Goal: Task Accomplishment & Management: Use online tool/utility

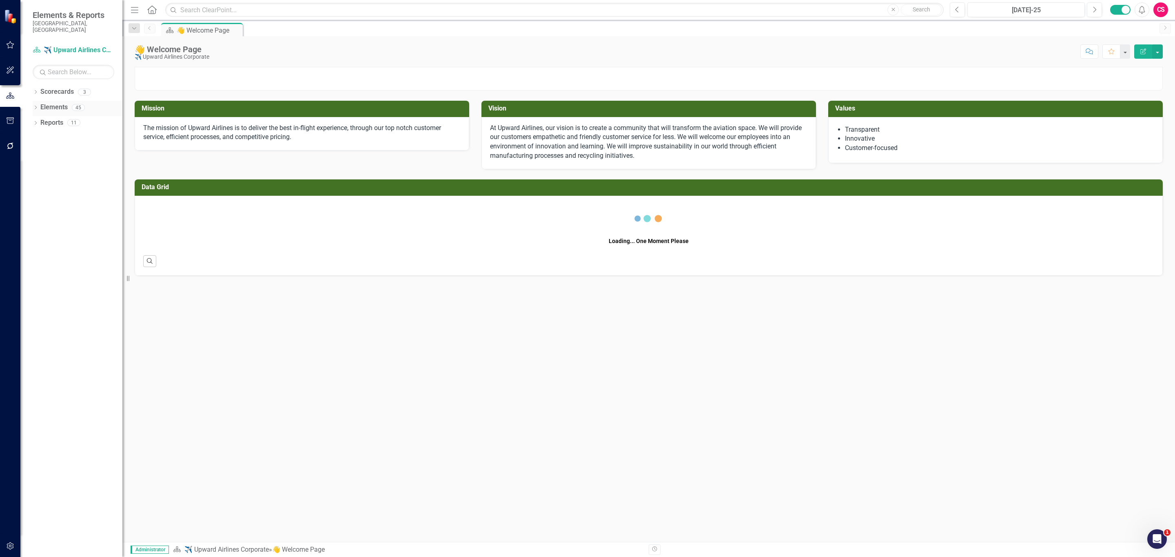
click at [37, 106] on icon "Dropdown" at bounding box center [36, 108] width 6 height 4
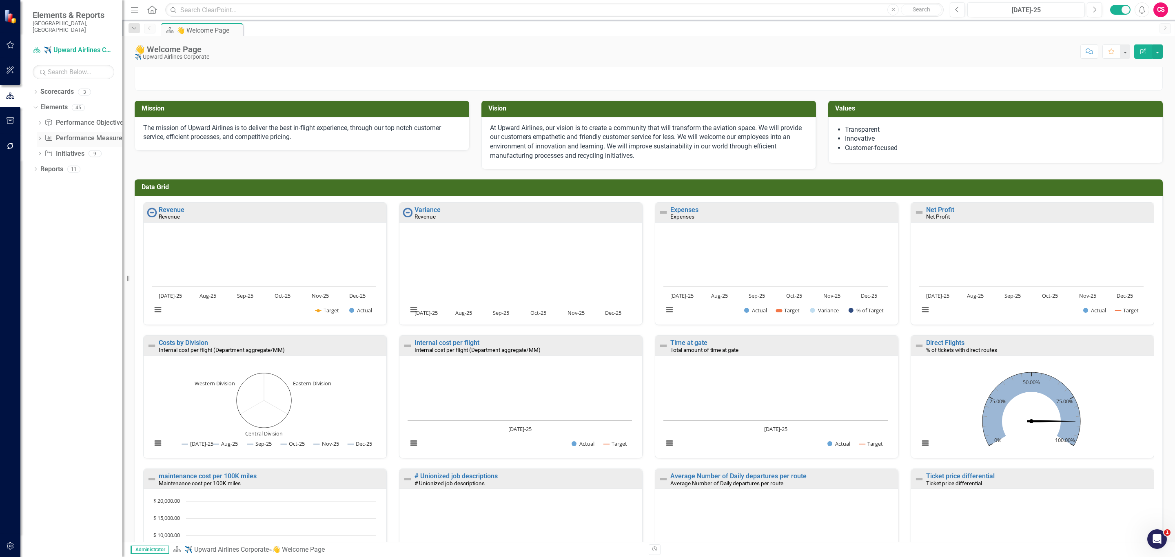
click at [40, 136] on div "Dropdown" at bounding box center [40, 139] width 6 height 7
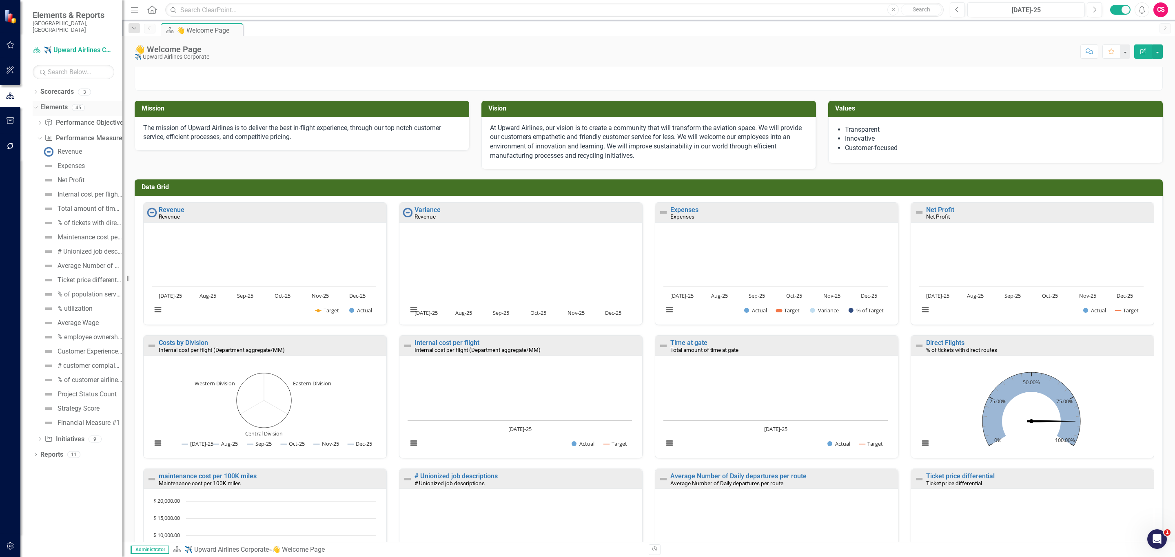
click at [33, 104] on icon "Dropdown" at bounding box center [34, 107] width 4 height 6
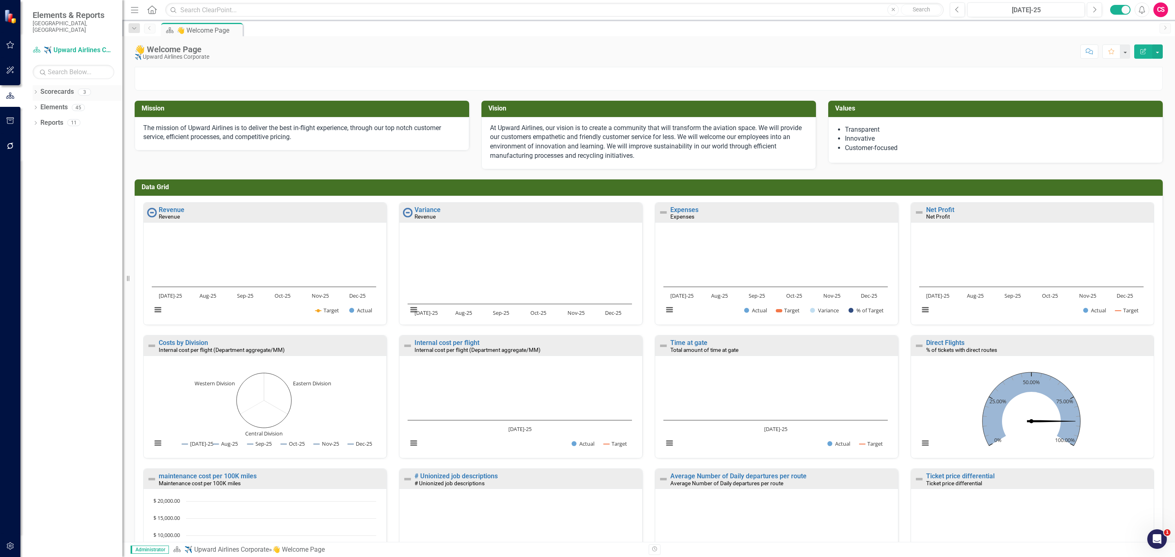
click at [33, 85] on div "Dropdown Scorecards 3" at bounding box center [78, 93] width 90 height 16
click at [34, 91] on icon "Dropdown" at bounding box center [36, 93] width 6 height 4
click at [42, 120] on icon "Dropdown" at bounding box center [40, 122] width 6 height 5
click at [63, 134] on link "Organizational Performance" at bounding box center [87, 138] width 69 height 9
click at [86, 134] on link "Organizational Performance" at bounding box center [87, 138] width 69 height 9
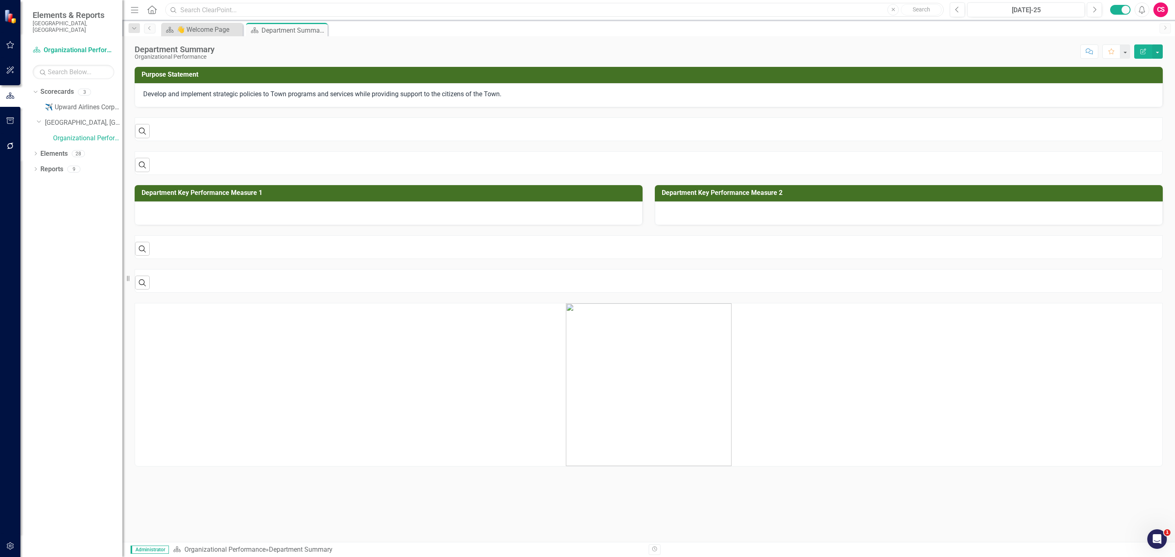
click at [282, 7] on input "text" at bounding box center [554, 10] width 778 height 14
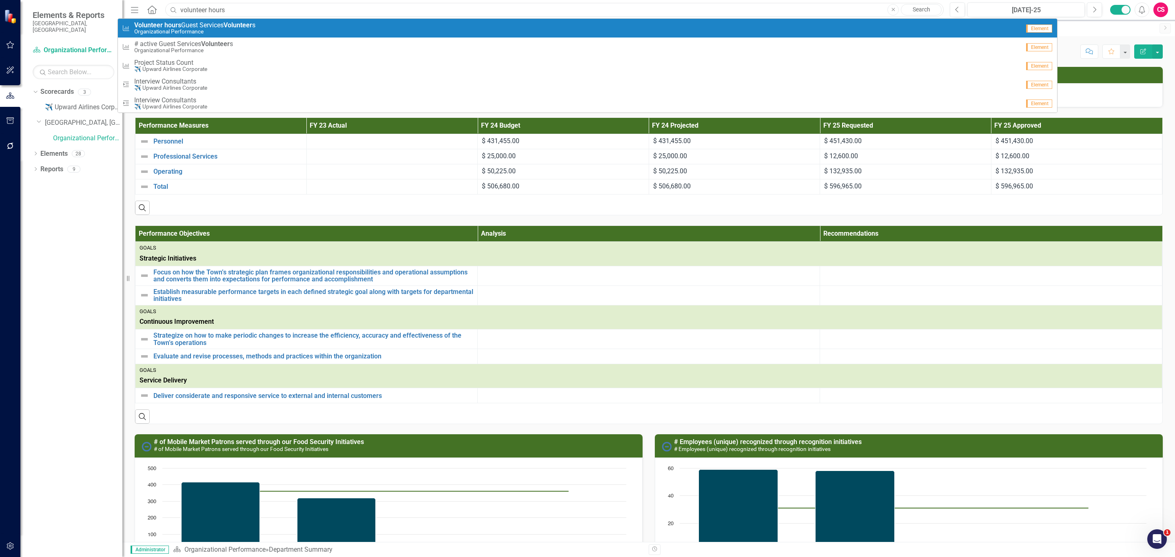
type input "volunteer hours"
click at [225, 26] on span "Volunteer hours Guest Services Volunteer s" at bounding box center [194, 25] width 121 height 7
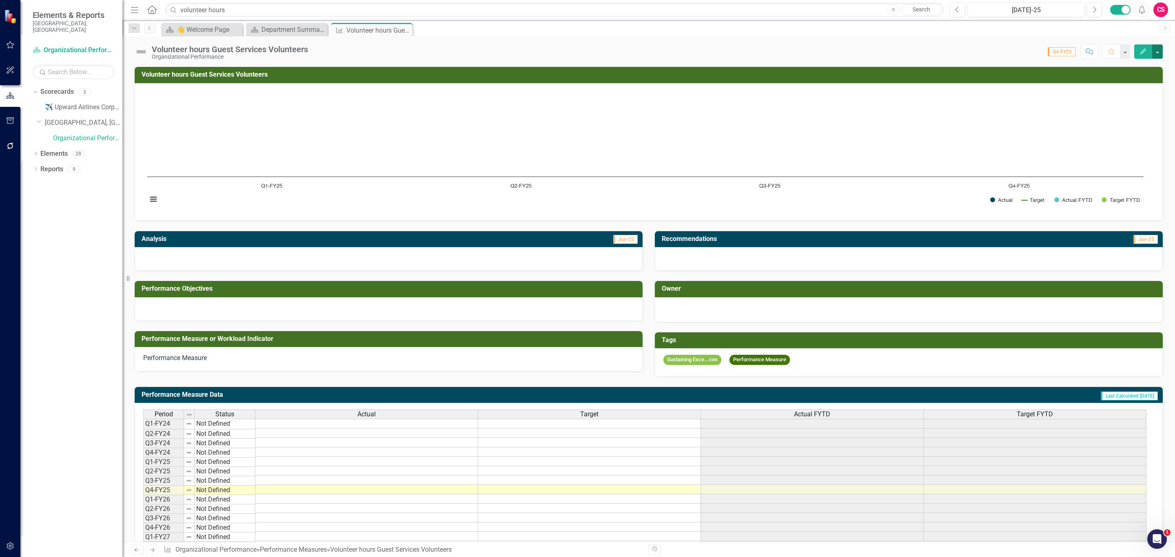
click at [1158, 50] on button "button" at bounding box center [1157, 51] width 11 height 14
click at [1108, 64] on link "Edit Edit Performance Measure" at bounding box center [1103, 67] width 118 height 15
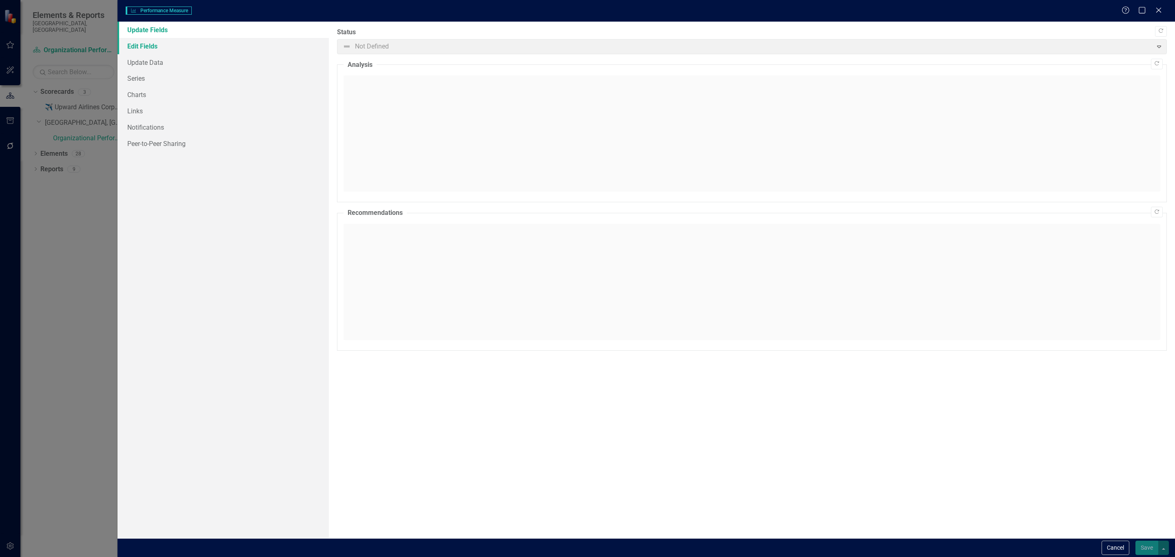
click at [170, 46] on link "Edit Fields" at bounding box center [223, 46] width 211 height 16
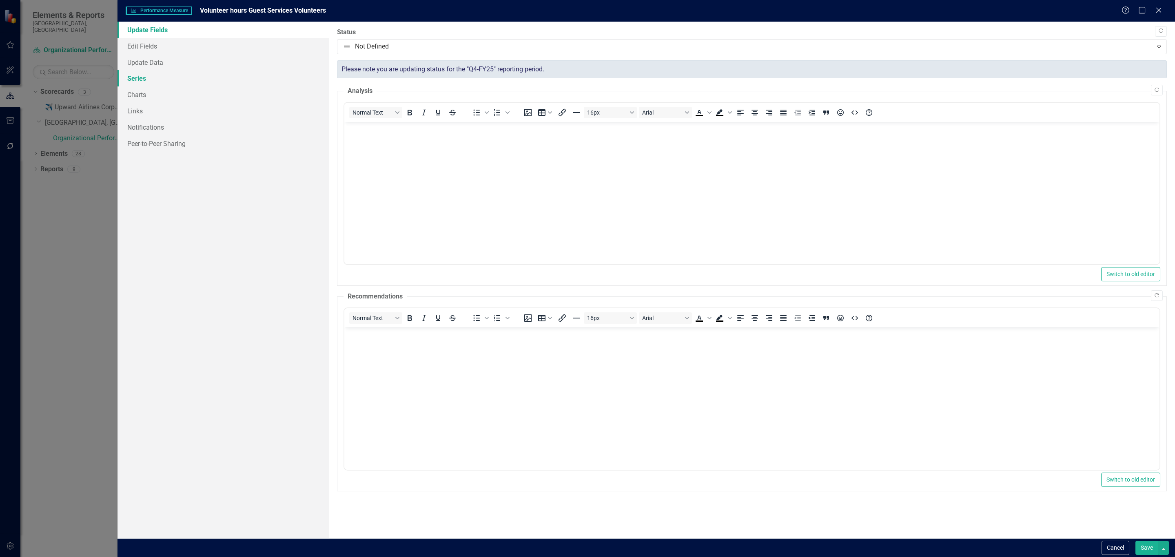
click at [146, 76] on link "Series" at bounding box center [223, 78] width 211 height 16
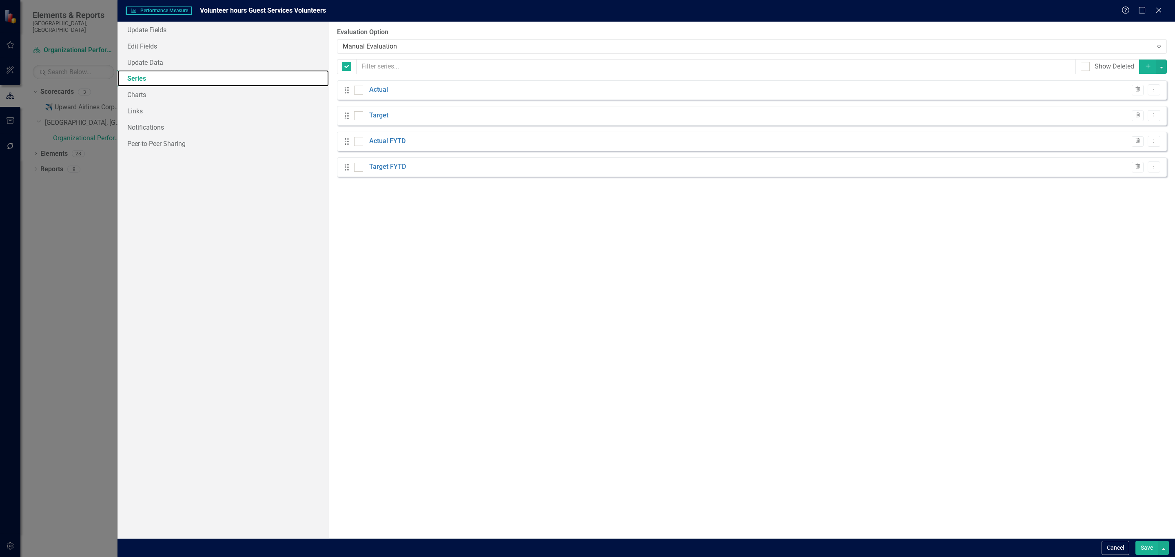
checkbox input "false"
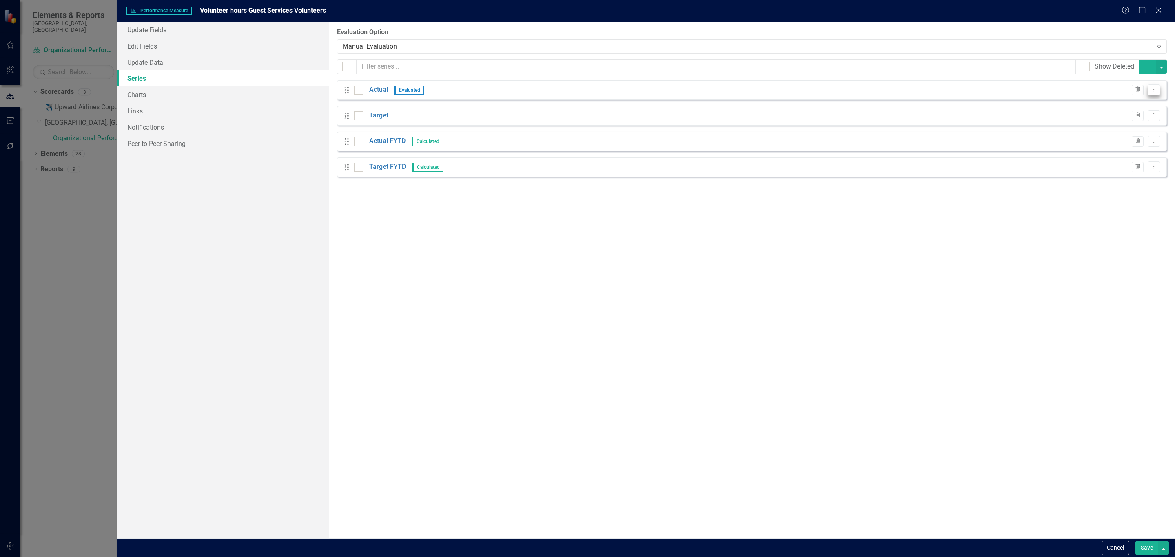
click at [1152, 91] on icon "Dropdown Menu" at bounding box center [1154, 89] width 7 height 5
click at [1122, 101] on link "Edit Edit Measure Series" at bounding box center [1113, 104] width 93 height 15
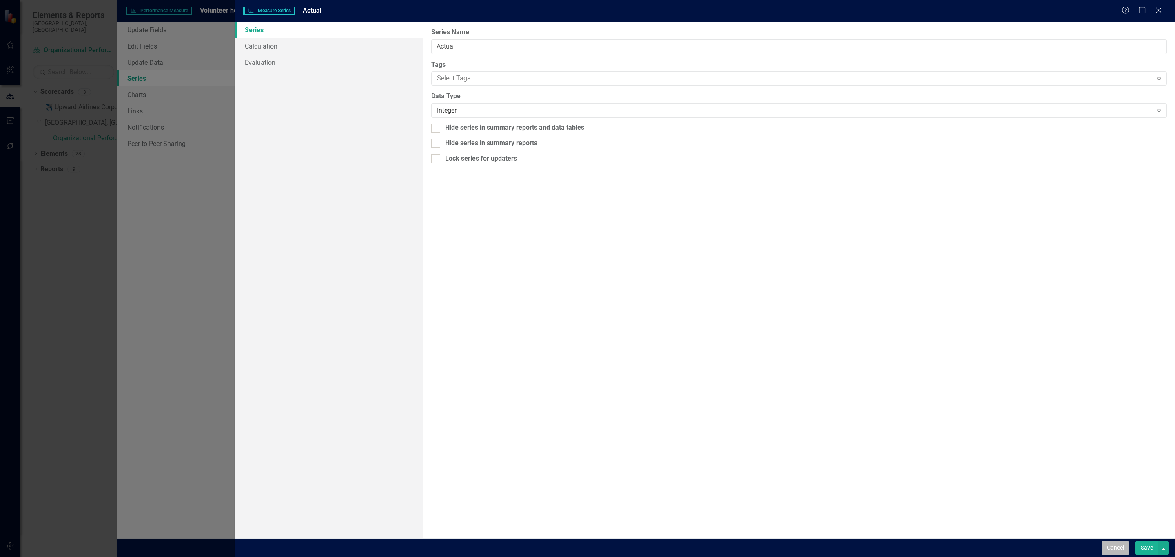
click at [1116, 542] on button "Cancel" at bounding box center [1116, 548] width 28 height 14
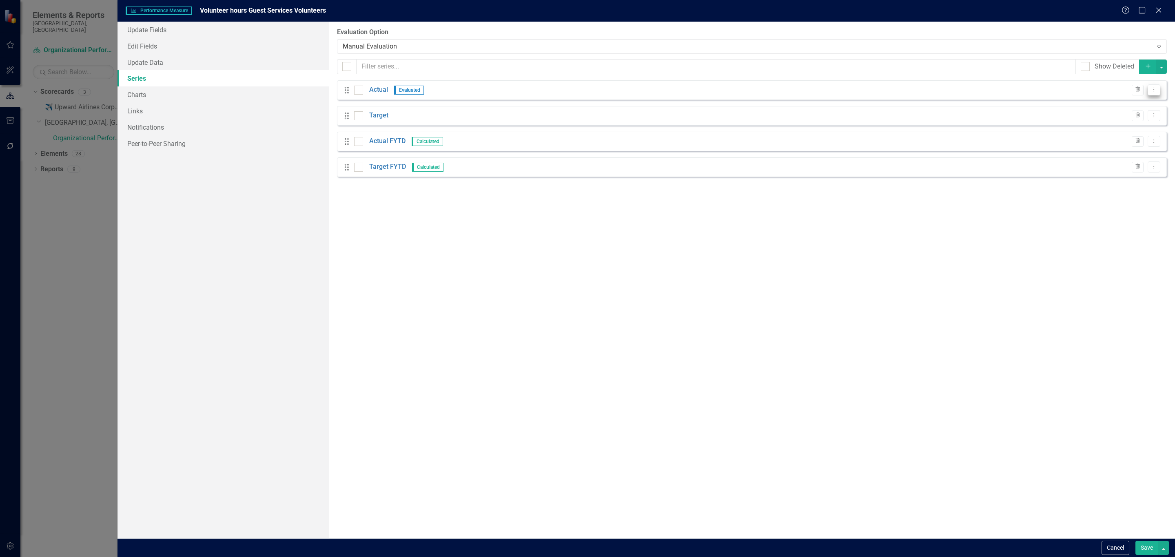
click at [1155, 95] on button "Dropdown Menu" at bounding box center [1154, 89] width 13 height 11
click at [1132, 104] on link "Edit Edit Measure Series" at bounding box center [1113, 104] width 93 height 15
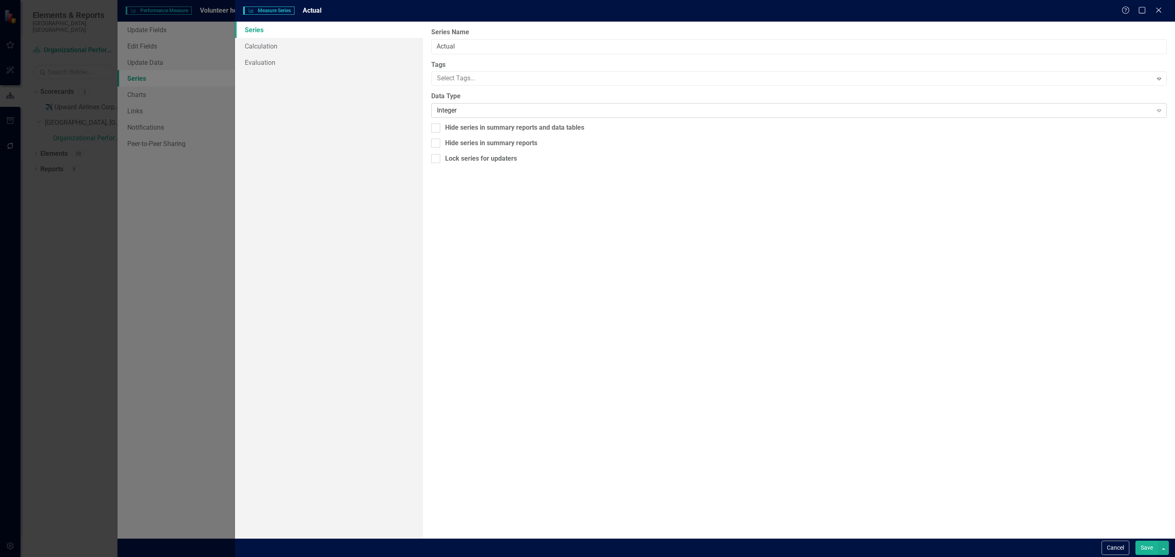
click at [491, 108] on div "Integer" at bounding box center [795, 110] width 716 height 9
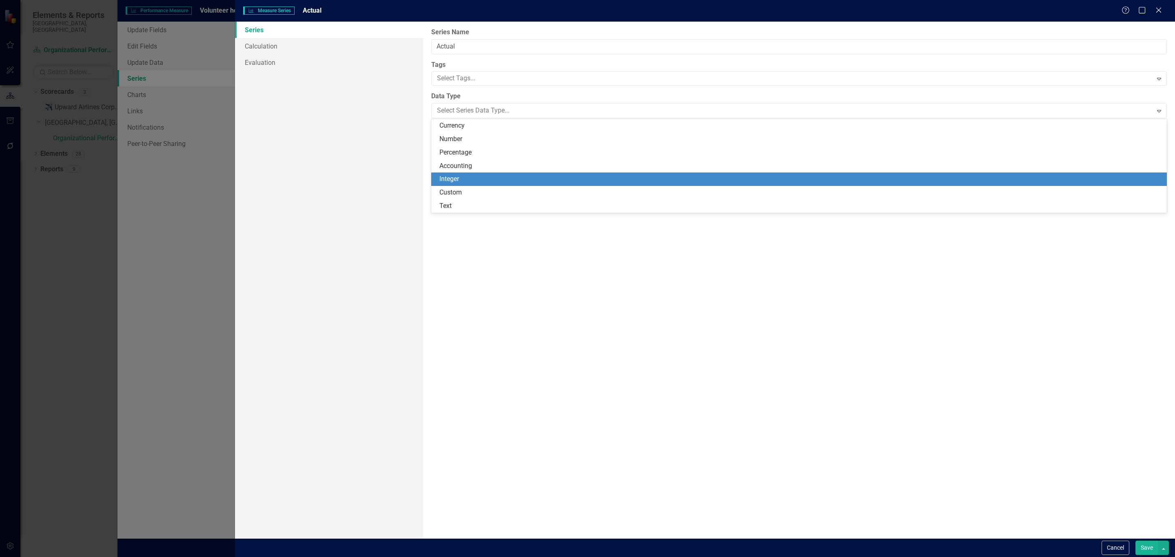
click at [472, 177] on div "Integer" at bounding box center [800, 179] width 723 height 9
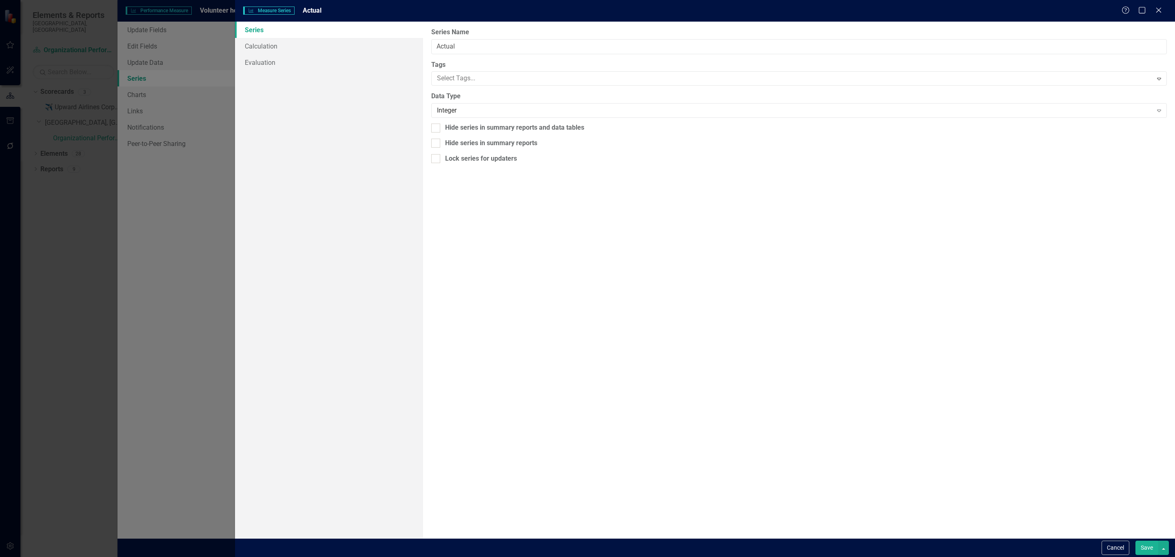
click at [1145, 543] on button "Save" at bounding box center [1146, 548] width 23 height 14
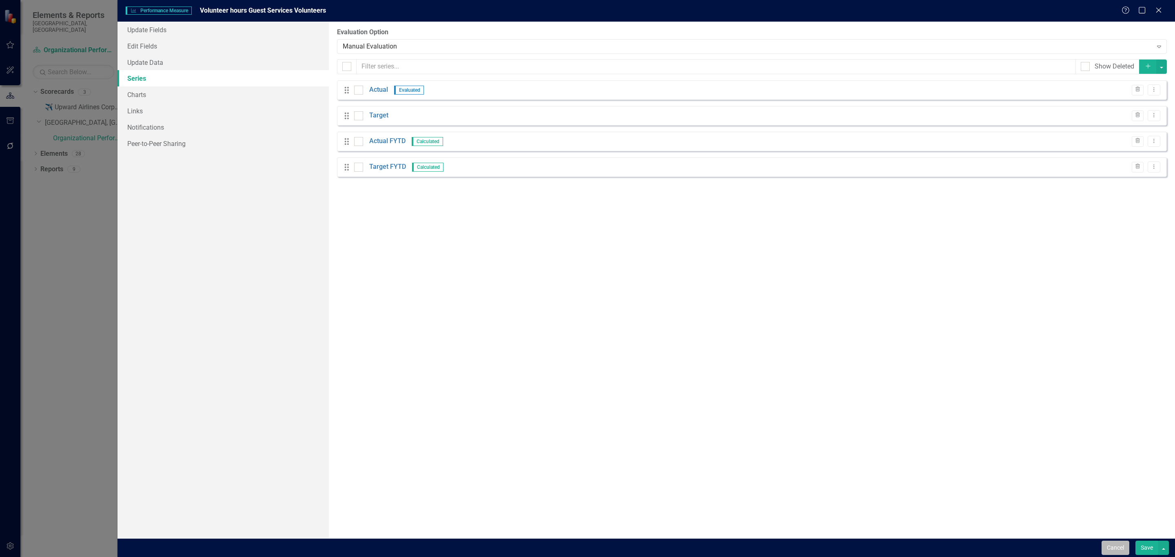
click at [1120, 546] on button "Cancel" at bounding box center [1116, 548] width 28 height 14
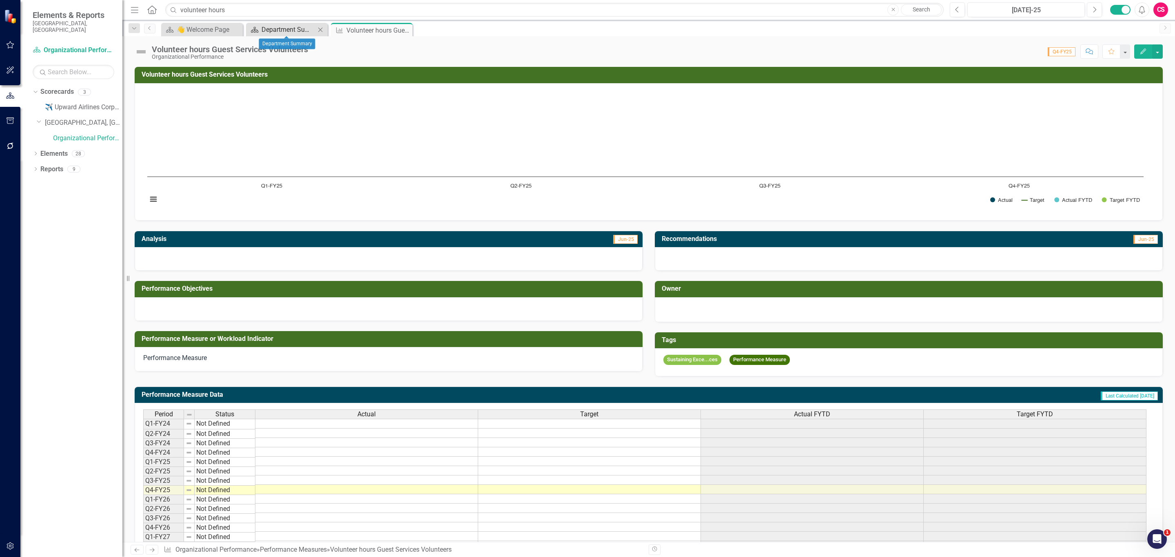
click at [279, 31] on div "Department Summary" at bounding box center [289, 29] width 54 height 10
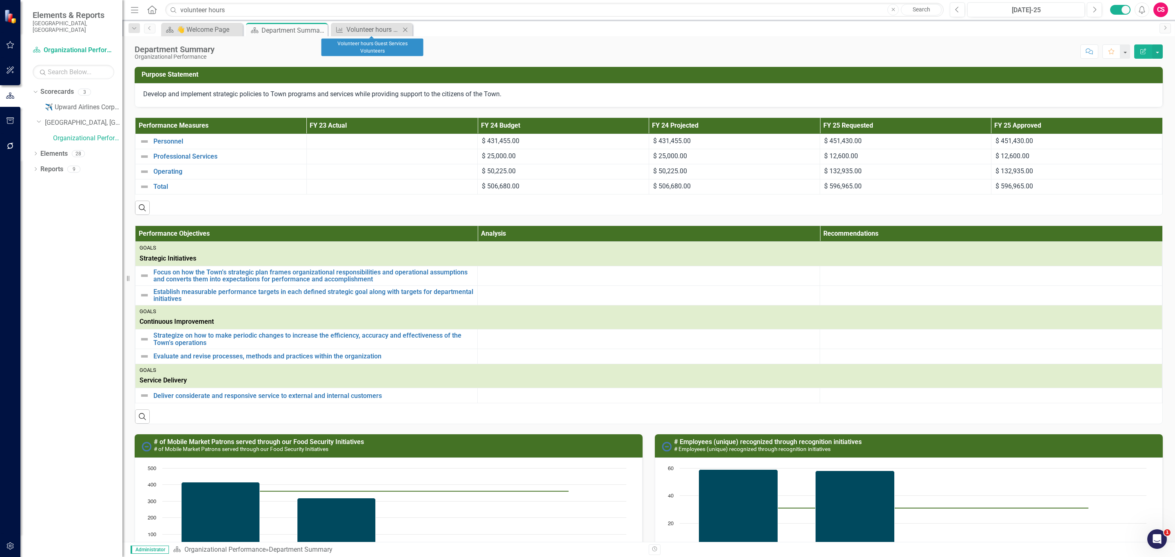
click at [352, 23] on div "Performance Measure Volunteer hours Guest Services Volunteers Close" at bounding box center [372, 29] width 82 height 13
click at [353, 28] on div "Volunteer hours Guest Services Volunteers" at bounding box center [373, 29] width 54 height 10
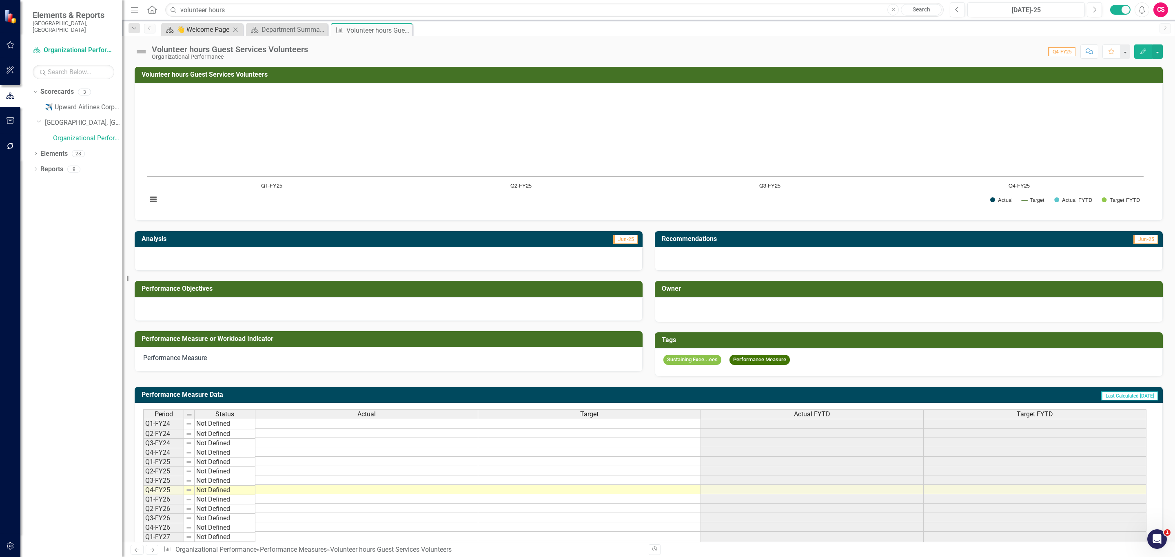
click at [202, 25] on div "👋 Welcome Page" at bounding box center [204, 29] width 54 height 10
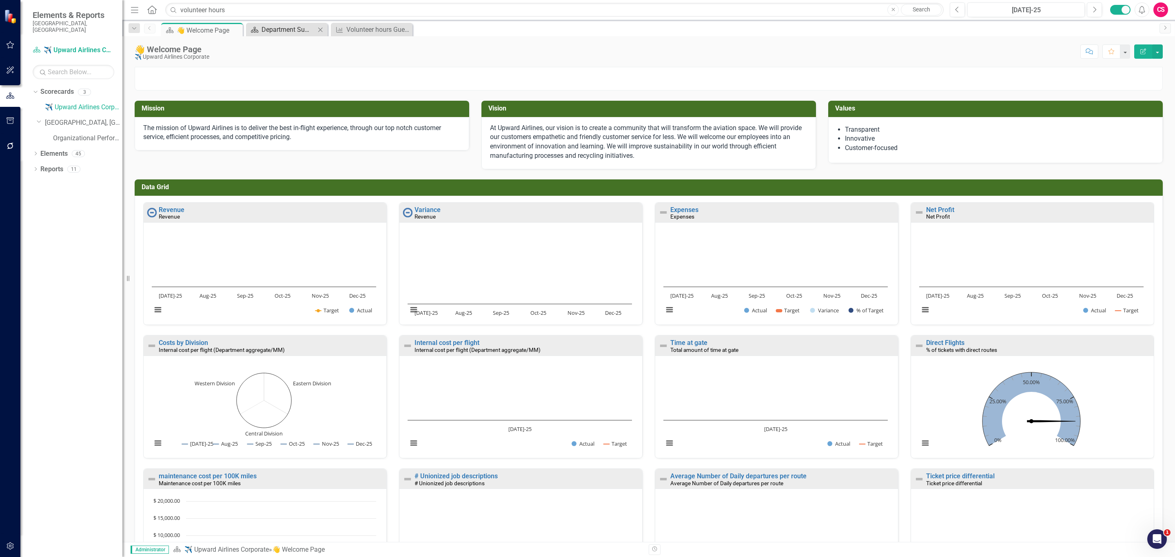
click at [278, 25] on div "Department Summary" at bounding box center [289, 29] width 54 height 10
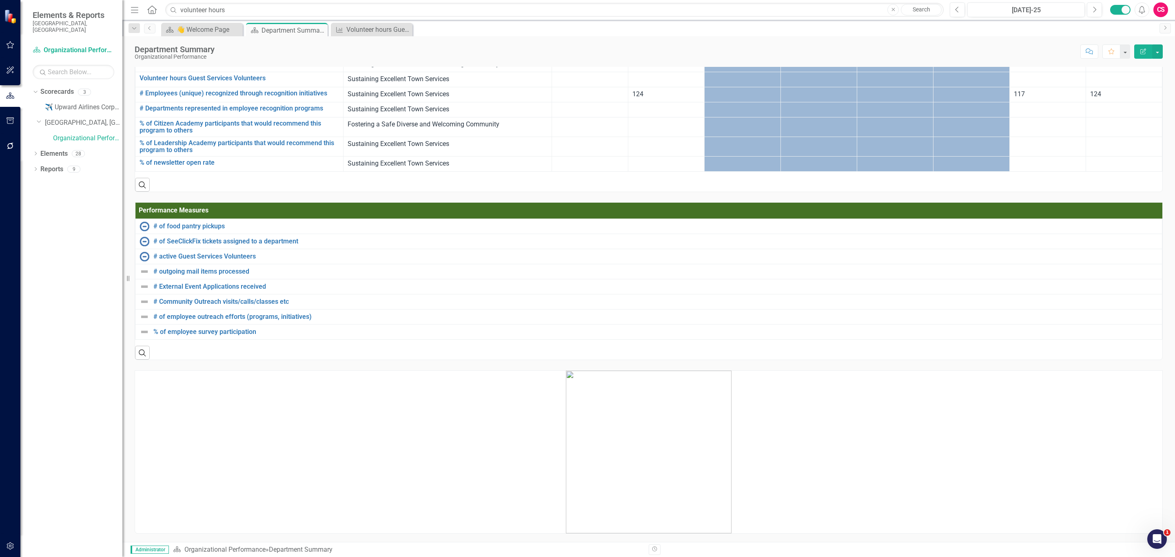
scroll to position [327, 0]
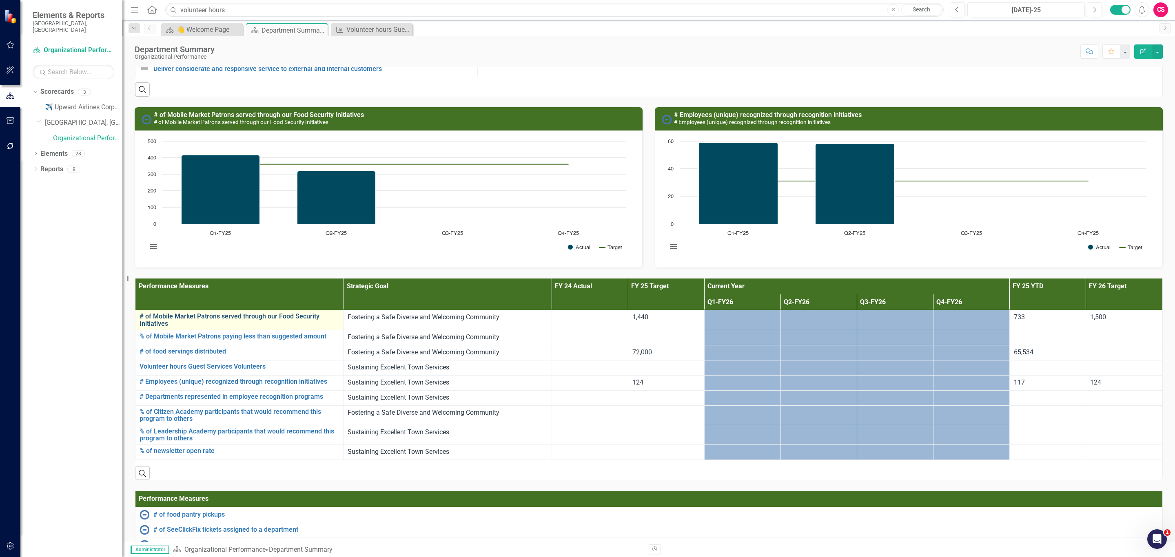
click at [234, 322] on link "# of Mobile Market Patrons served through our Food Security Initiatives" at bounding box center [240, 320] width 200 height 14
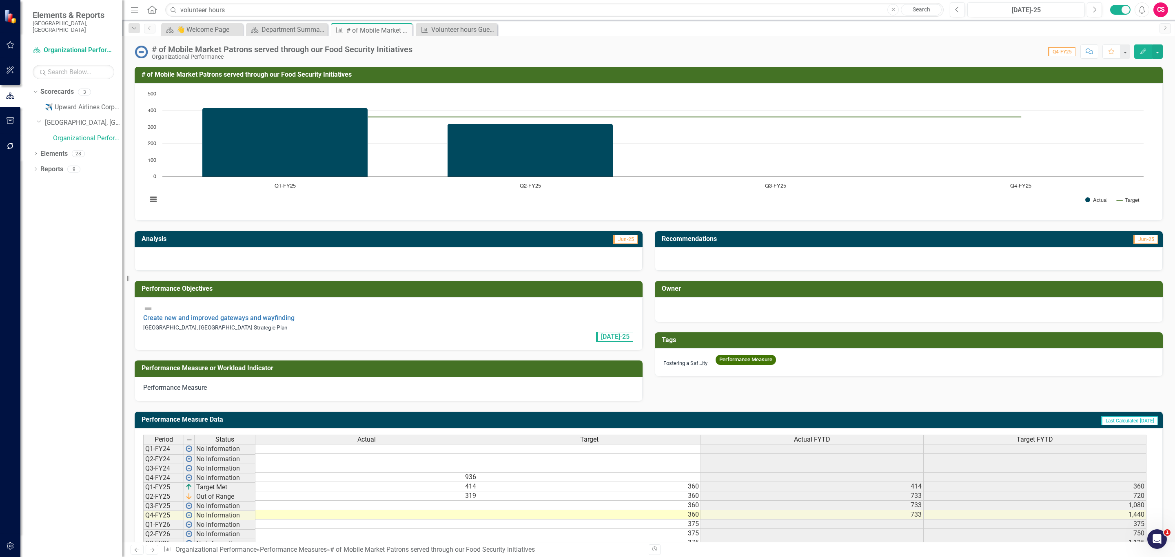
click at [384, 510] on td at bounding box center [366, 514] width 223 height 9
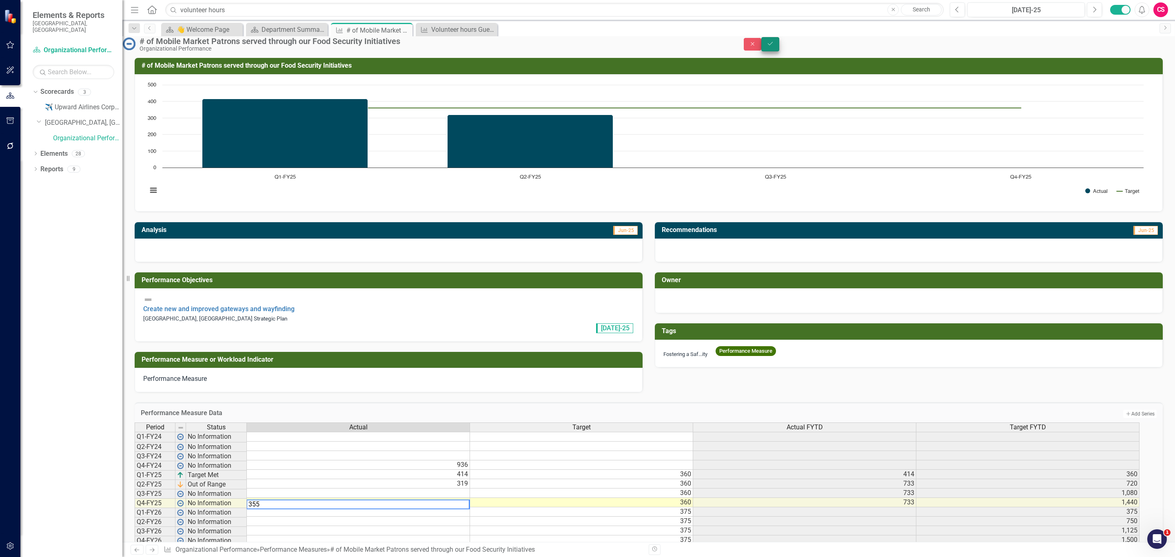
type textarea "355"
click at [779, 49] on button "Save" at bounding box center [770, 44] width 18 height 14
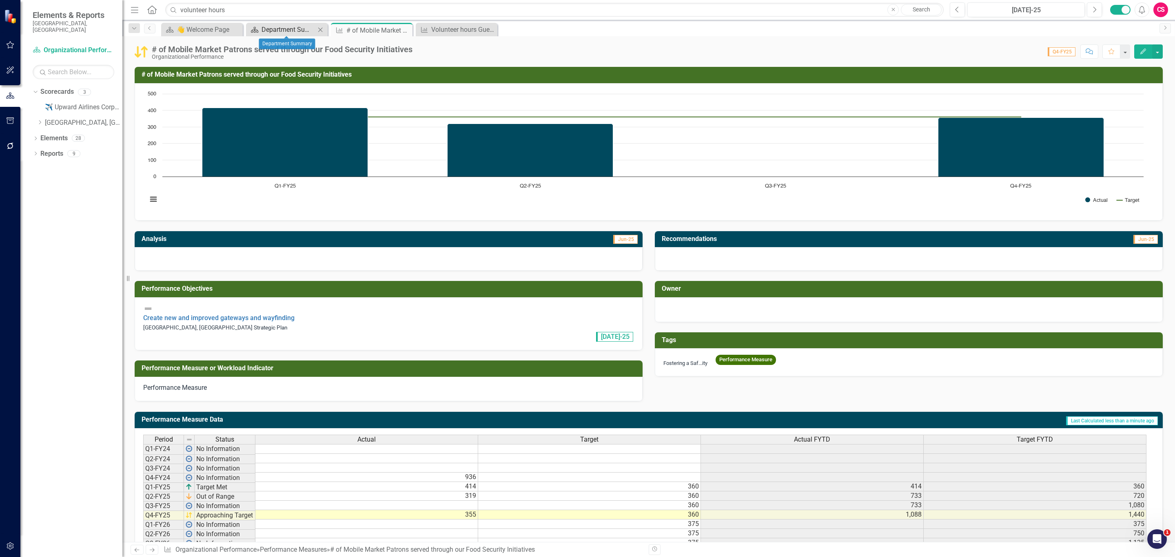
click at [299, 28] on div "Department Summary" at bounding box center [289, 29] width 54 height 10
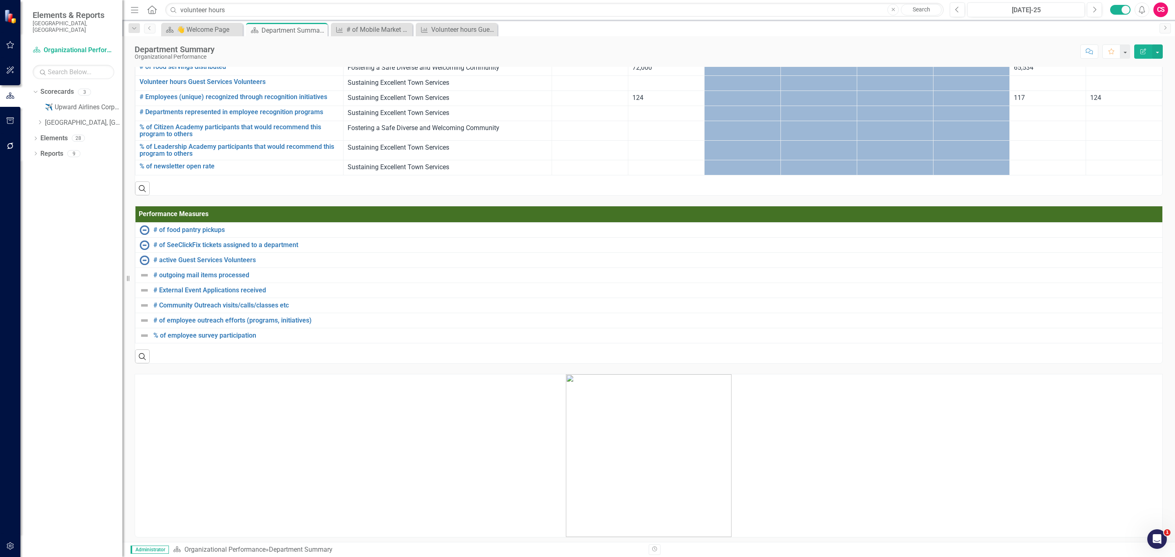
scroll to position [306, 0]
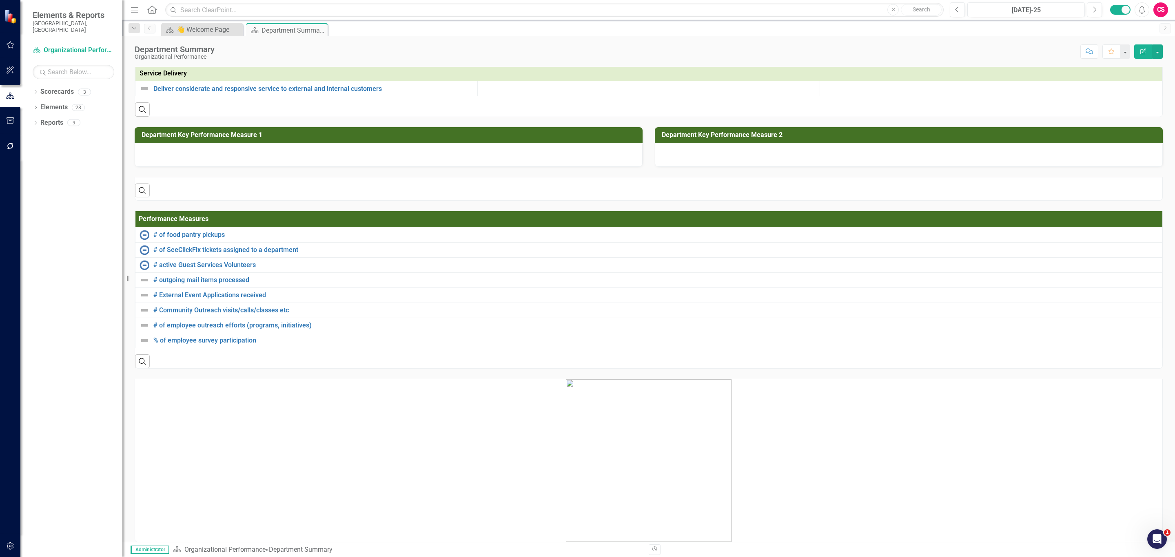
scroll to position [330, 0]
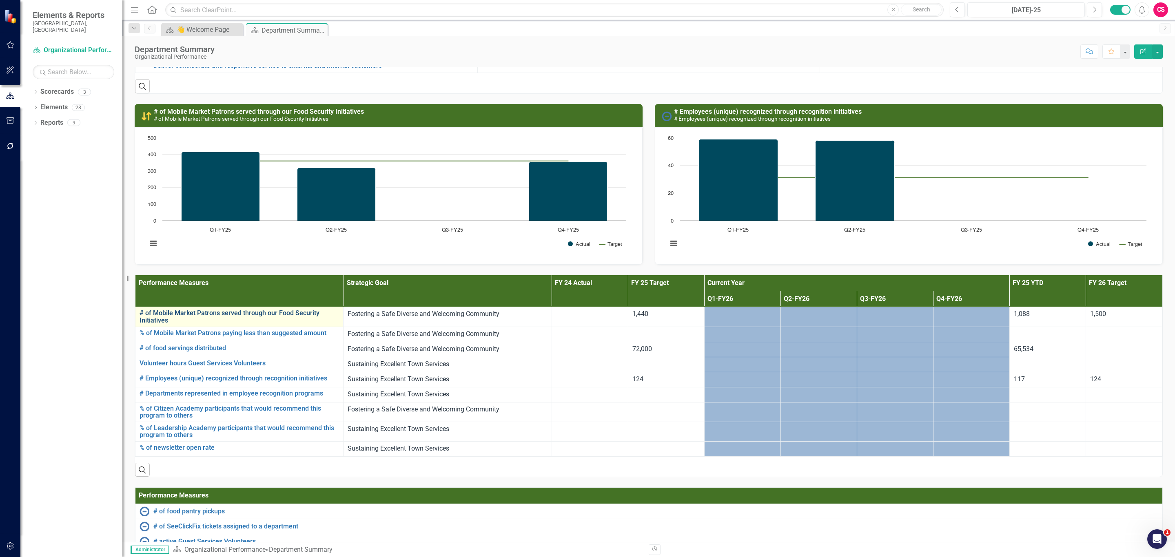
click at [229, 319] on link "# of Mobile Market Patrons served through our Food Security Initiatives" at bounding box center [240, 317] width 200 height 14
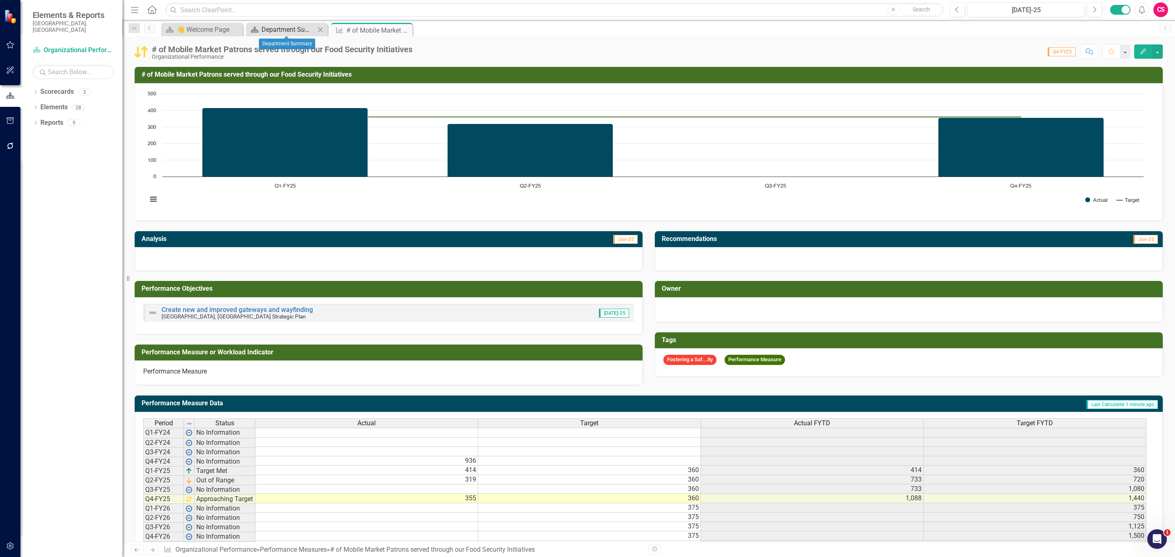
click at [278, 29] on div "Department Summary" at bounding box center [289, 29] width 54 height 10
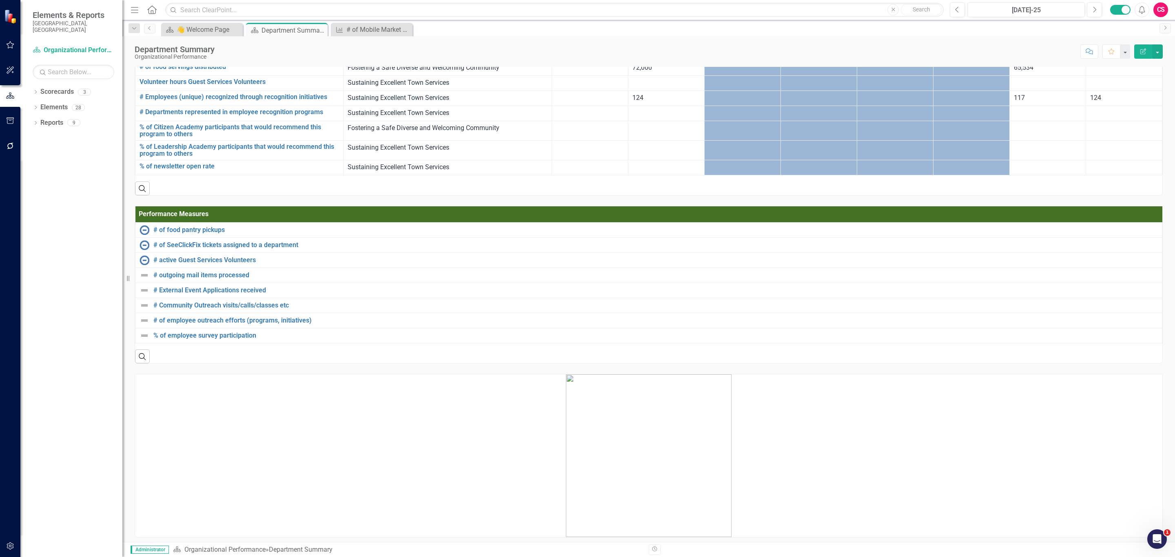
scroll to position [306, 0]
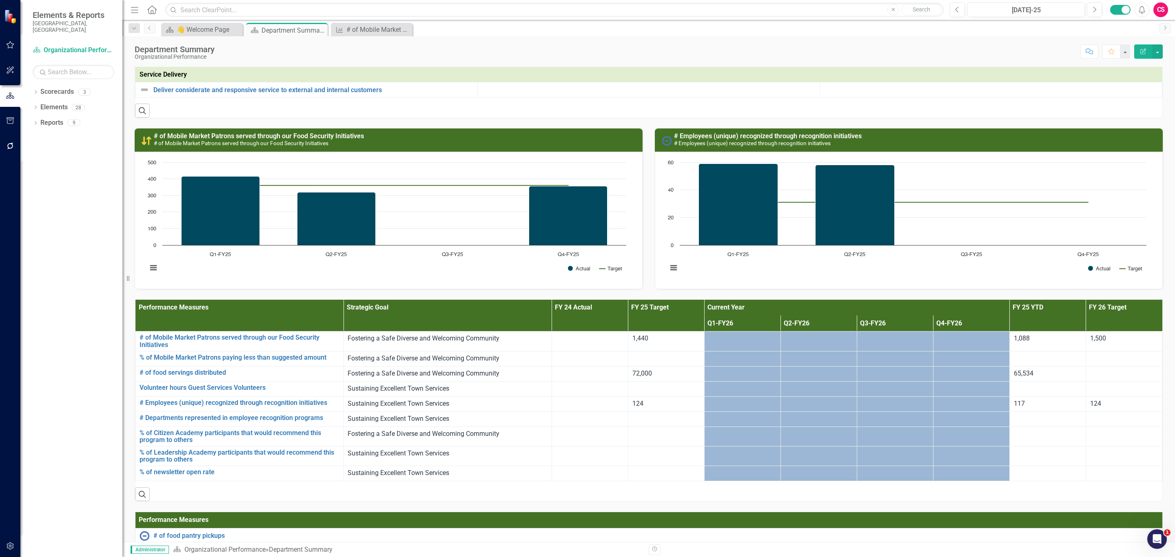
click at [593, 344] on div at bounding box center [590, 339] width 68 height 10
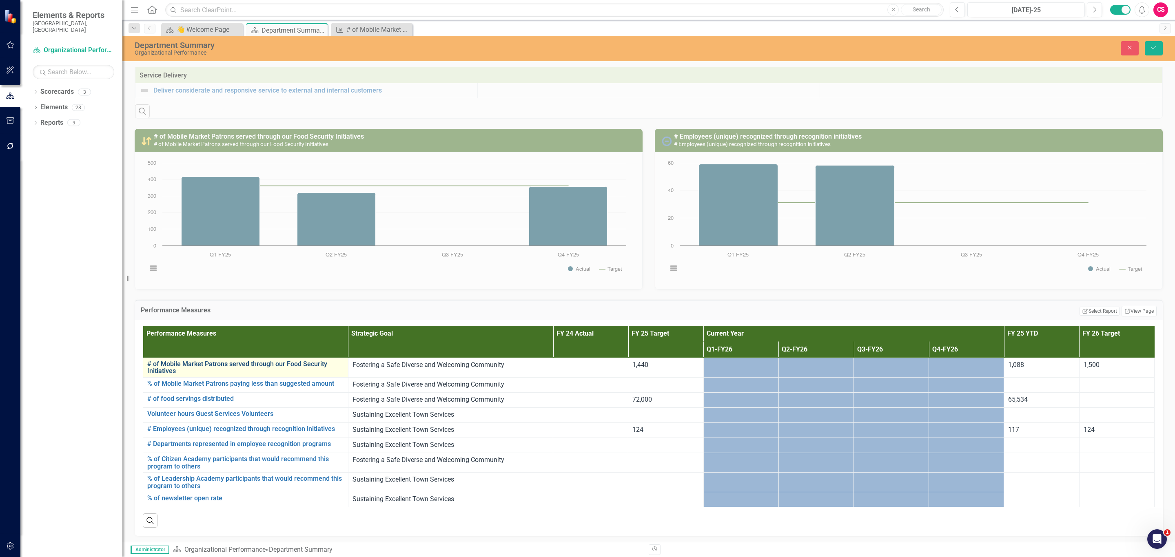
click at [228, 368] on link "# of Mobile Market Patrons served through our Food Security Initiatives" at bounding box center [245, 368] width 197 height 14
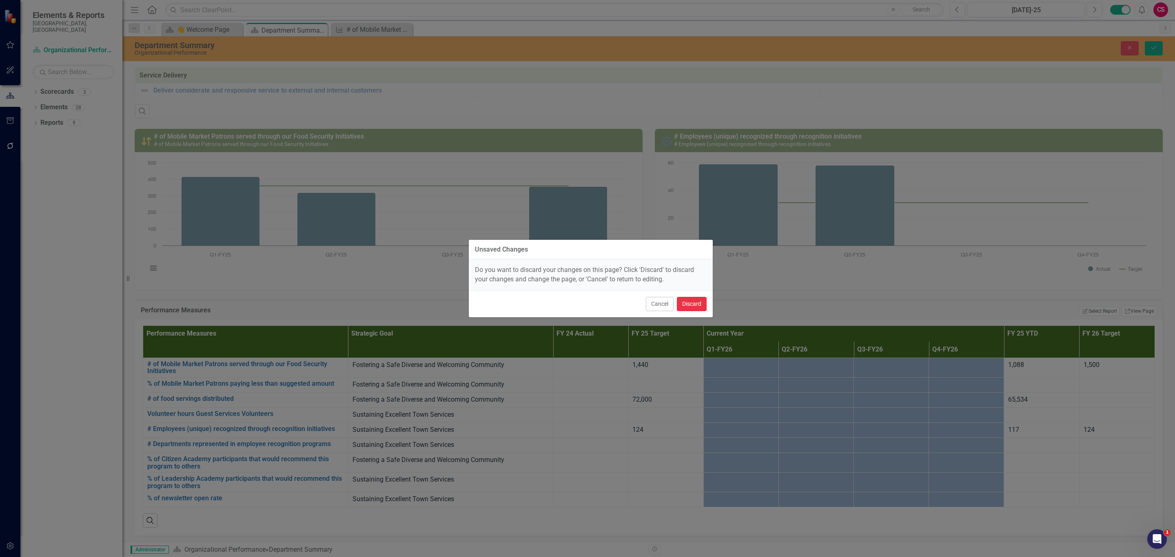
click at [685, 305] on button "Discard" at bounding box center [692, 304] width 30 height 14
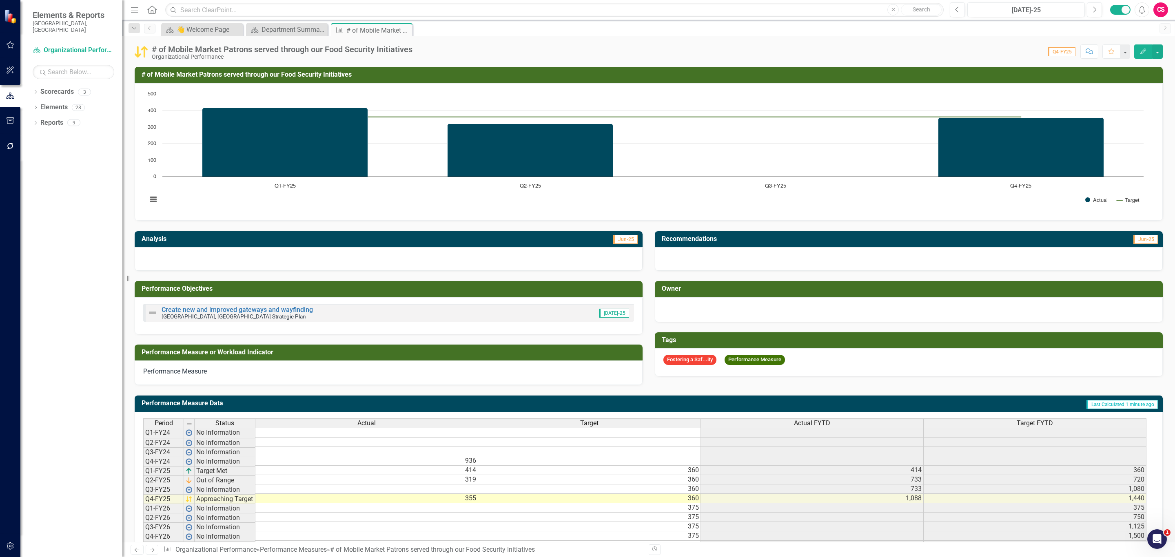
click at [461, 500] on td "355" at bounding box center [366, 498] width 223 height 9
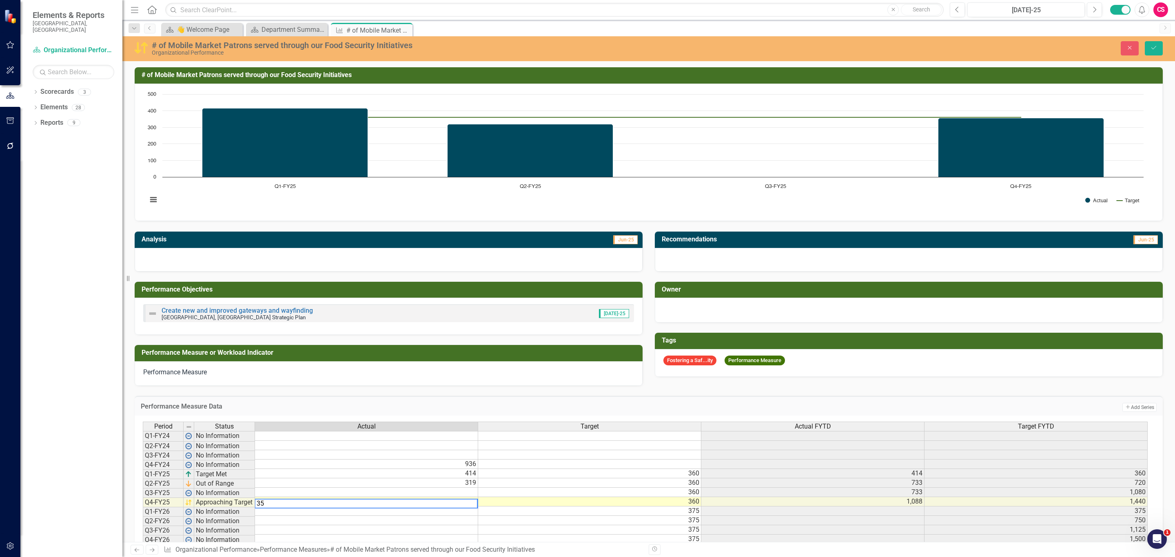
type textarea "3"
click at [464, 459] on td at bounding box center [366, 454] width 223 height 9
click at [466, 440] on td at bounding box center [366, 436] width 223 height 10
type textarea "450"
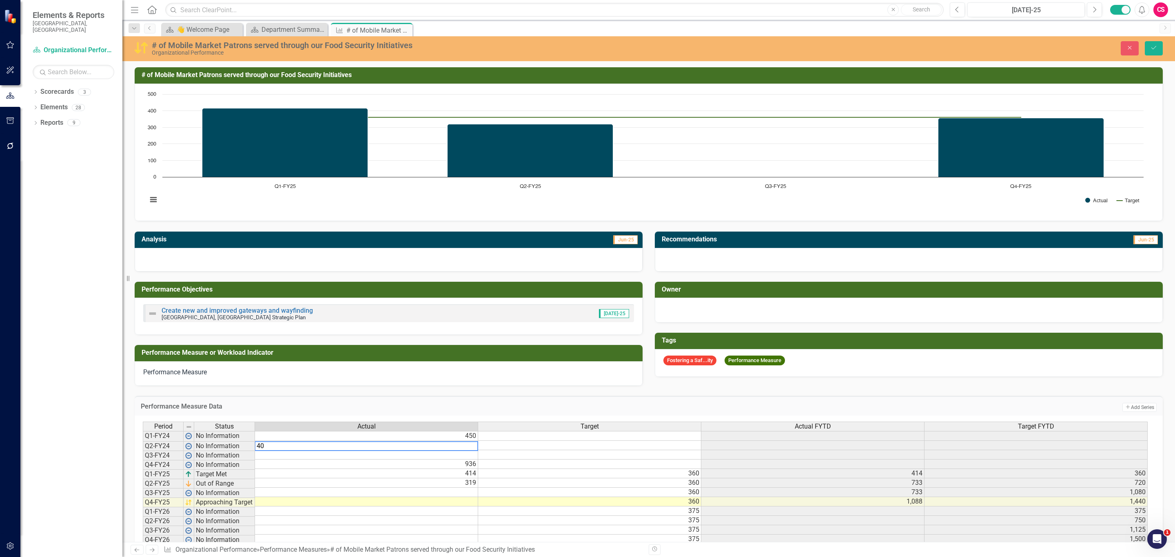
type textarea "400"
type textarea "450"
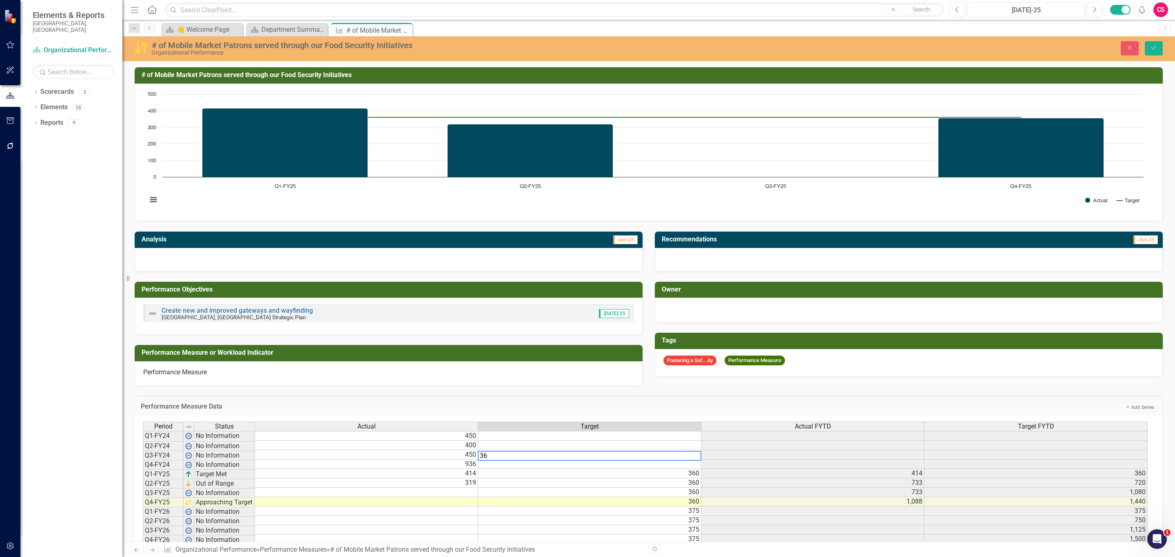
type textarea "360"
click at [1153, 49] on icon "Save" at bounding box center [1153, 48] width 7 height 6
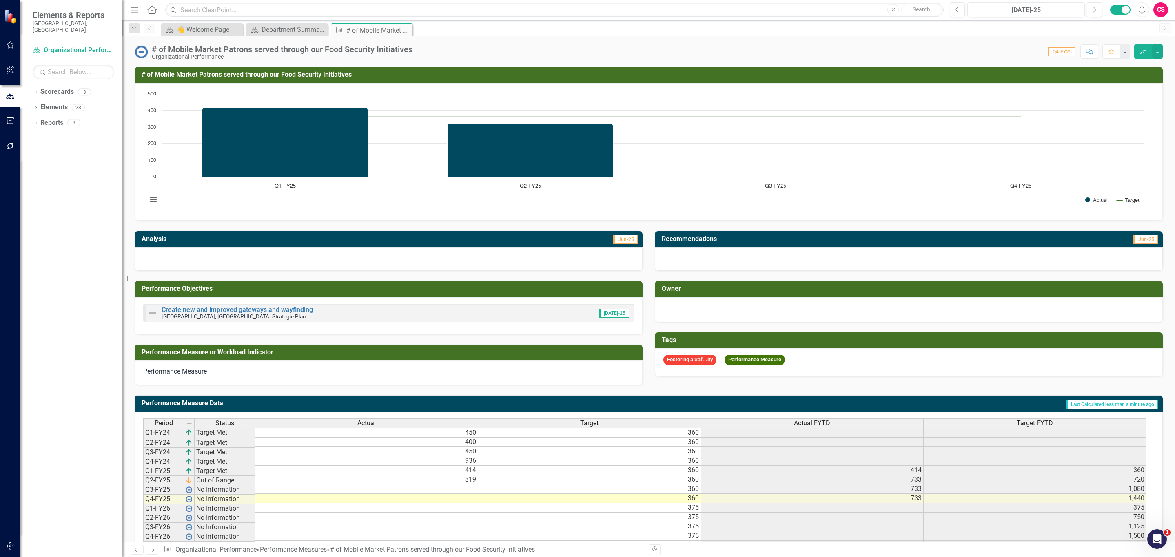
click at [1026, 409] on td "Last Calculated less than a minute ago" at bounding box center [888, 404] width 541 height 13
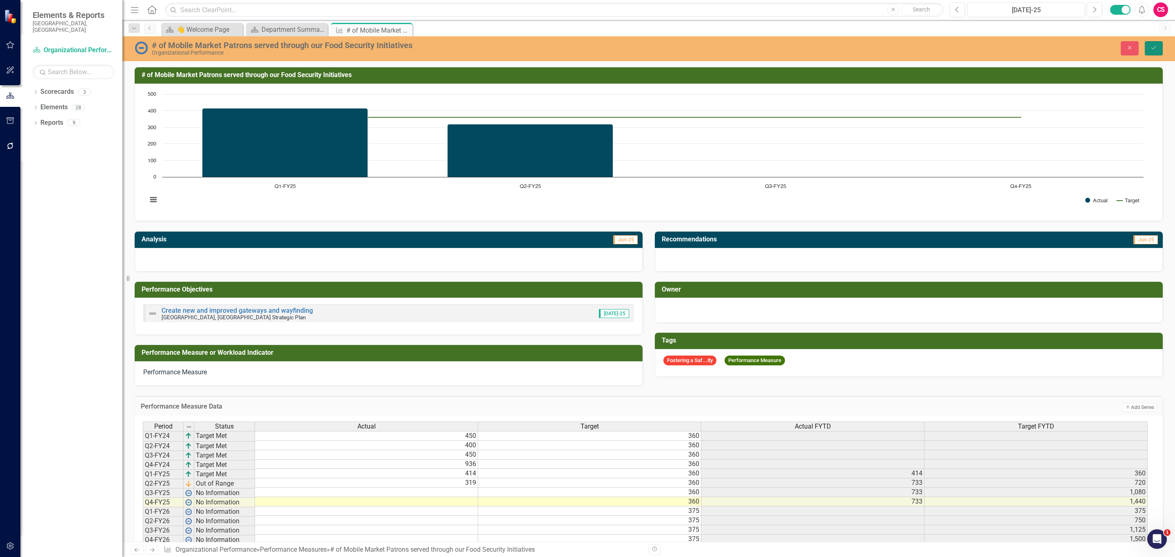
click at [1149, 43] on button "Save" at bounding box center [1154, 48] width 18 height 14
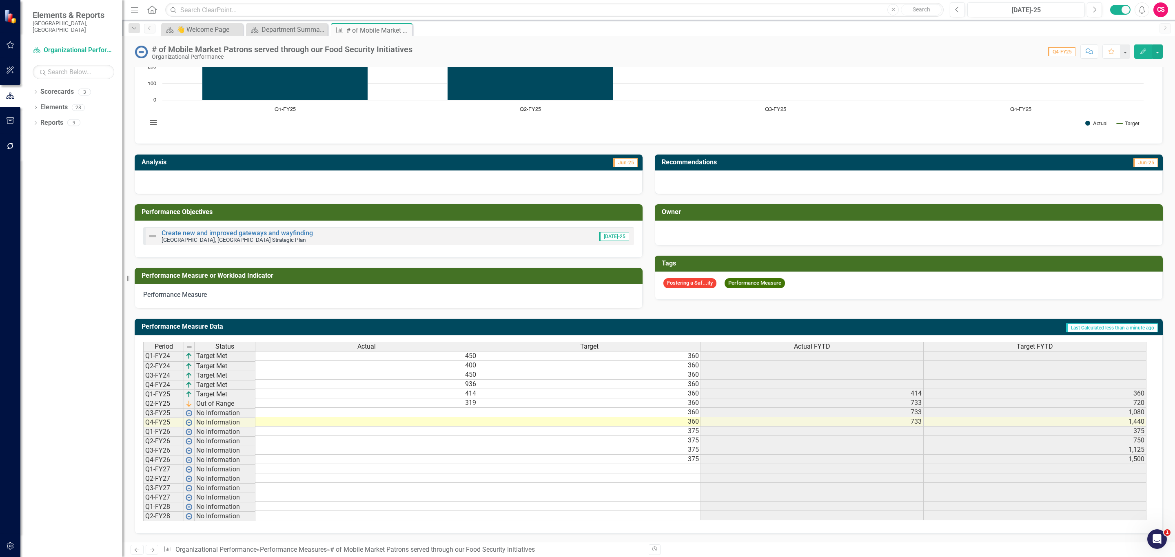
scroll to position [85, 0]
click at [896, 389] on td "414" at bounding box center [812, 393] width 223 height 9
click at [771, 342] on div "Actual FYTD" at bounding box center [812, 346] width 222 height 9
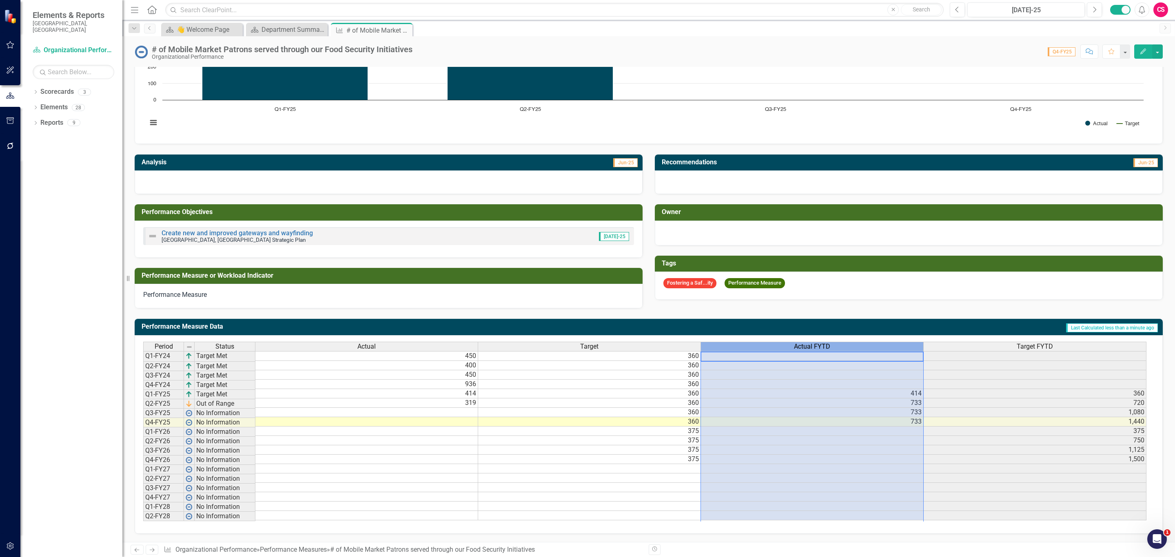
click at [679, 361] on td "360" at bounding box center [589, 365] width 223 height 9
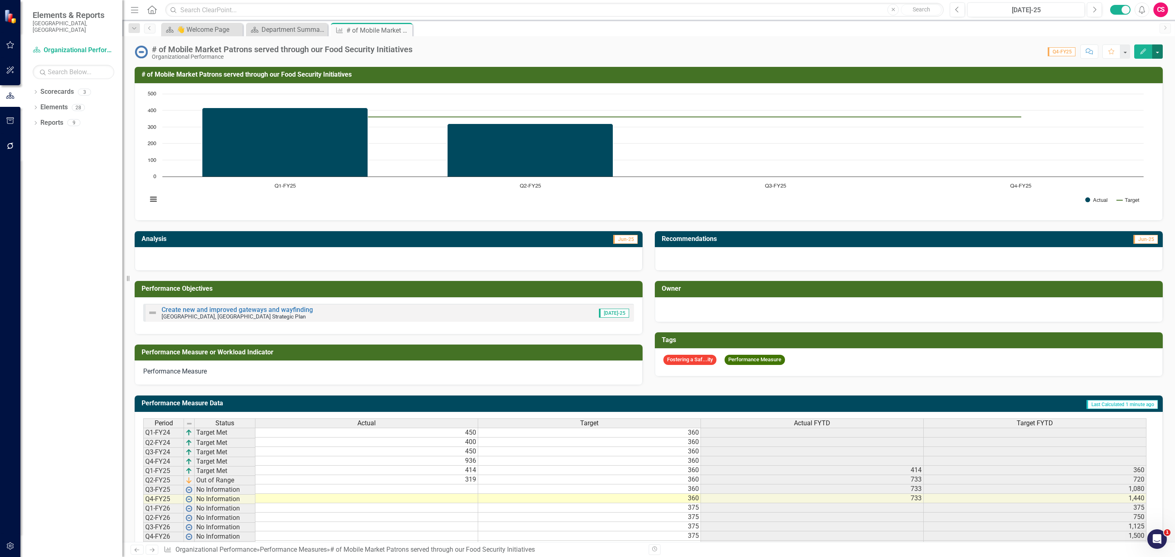
click at [1159, 48] on button "button" at bounding box center [1157, 51] width 11 height 14
click at [1119, 96] on link "Recalculate Performance Measure Recalculate Performance Measure" at bounding box center [1103, 97] width 118 height 15
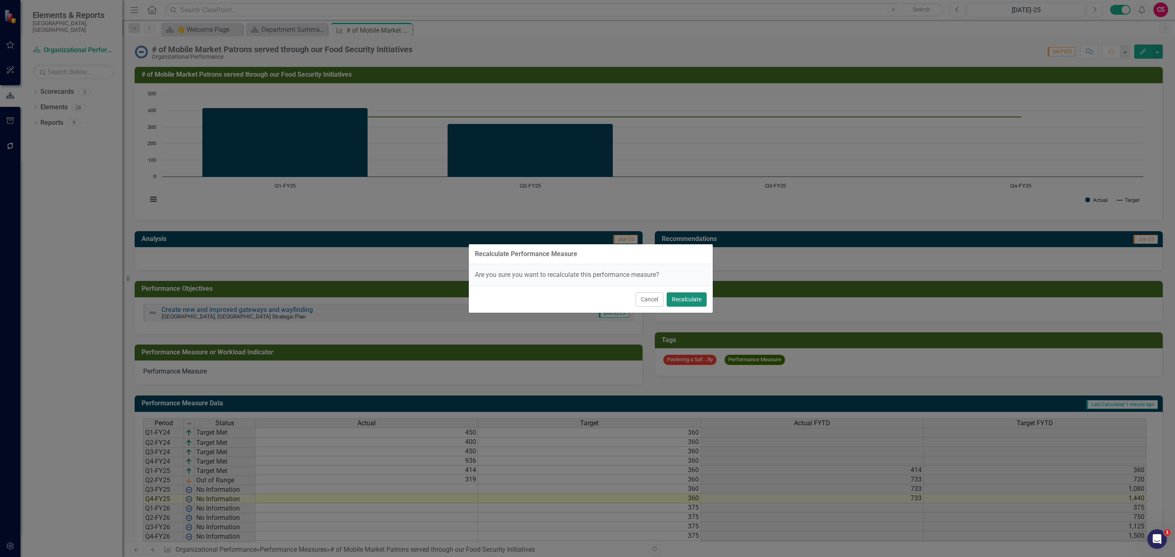
click at [683, 299] on button "Recalculate" at bounding box center [687, 300] width 40 height 14
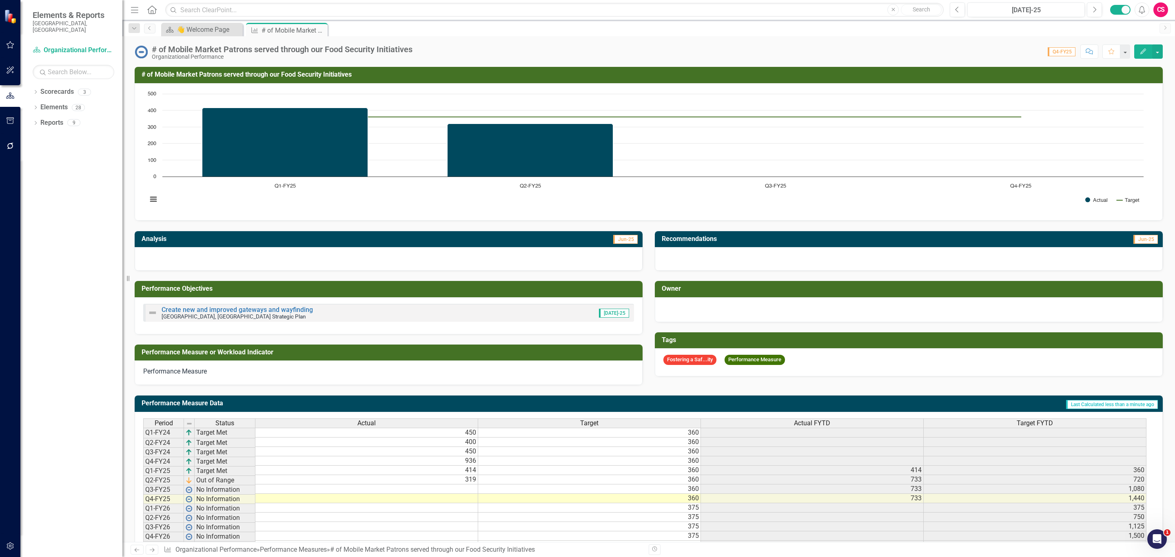
scroll to position [85, 0]
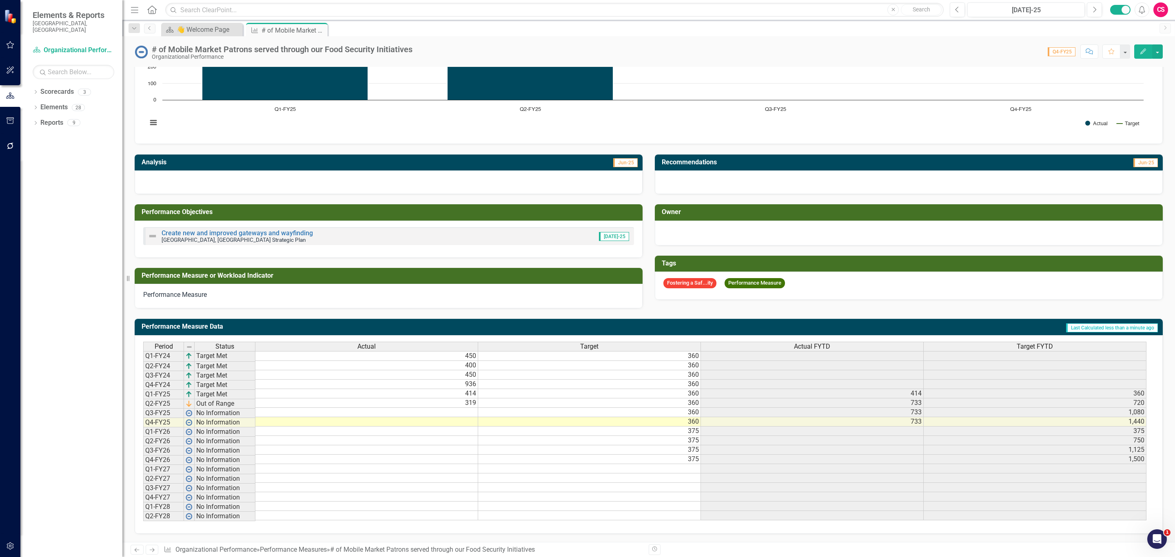
click at [838, 342] on div "Actual FYTD" at bounding box center [812, 346] width 222 height 9
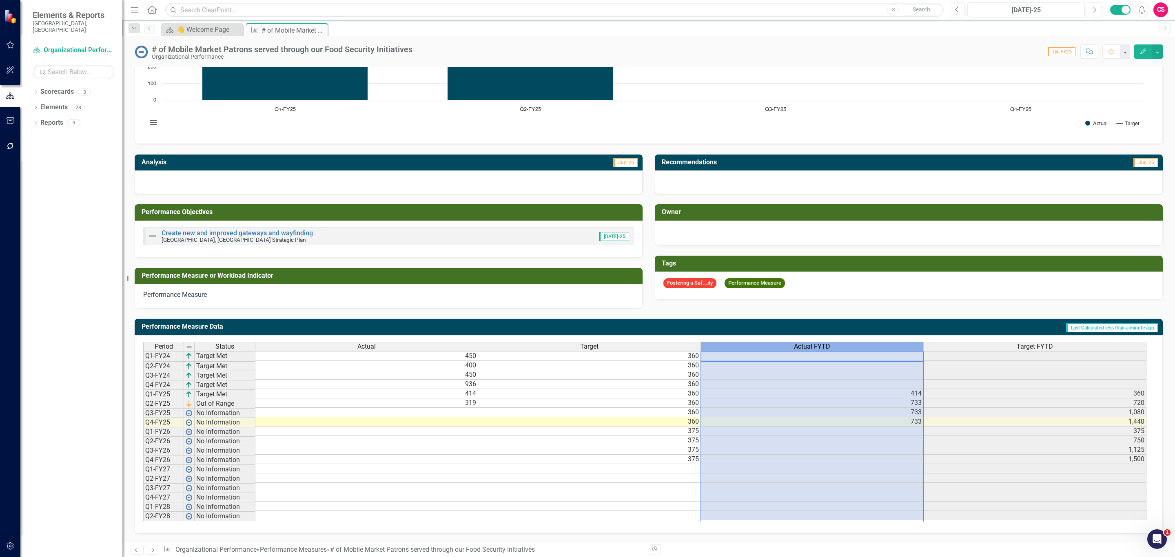
click at [838, 342] on div "Actual FYTD" at bounding box center [812, 346] width 222 height 9
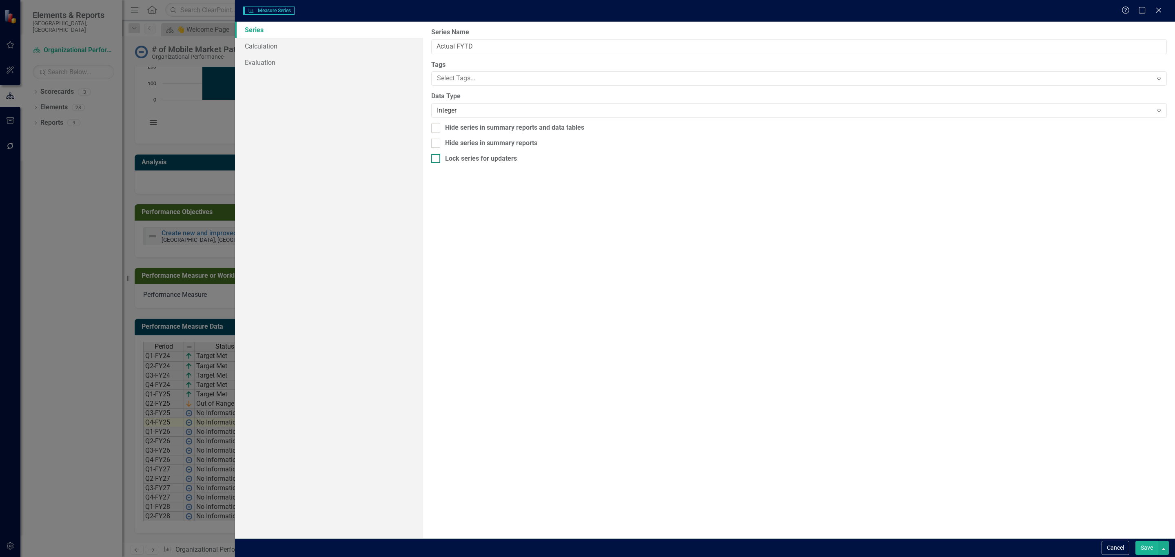
type input "Actual FYTD"
click at [294, 48] on link "Calculation" at bounding box center [329, 46] width 188 height 16
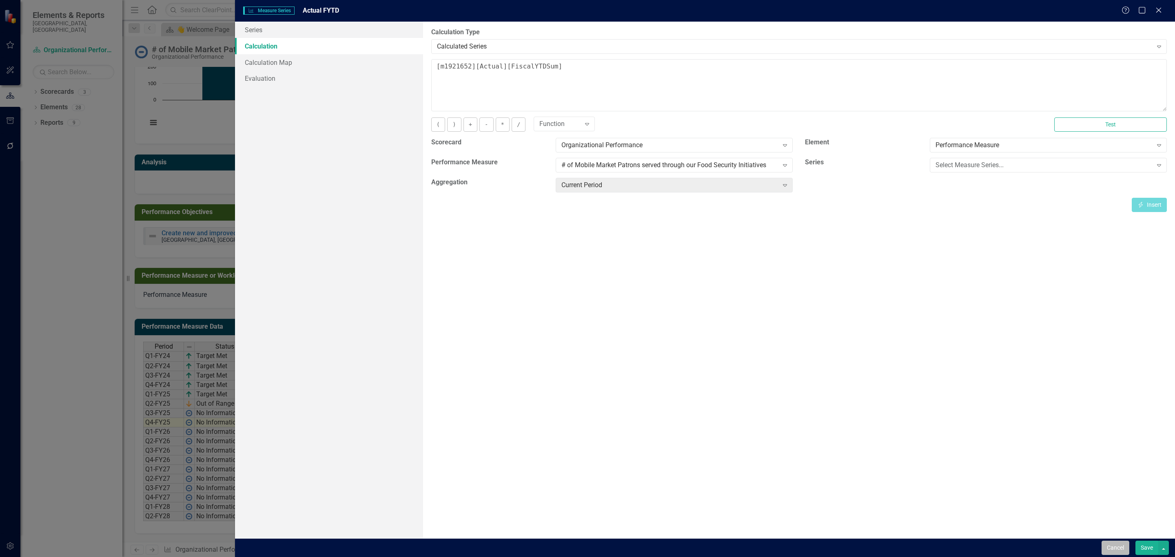
click at [1114, 545] on button "Cancel" at bounding box center [1116, 548] width 28 height 14
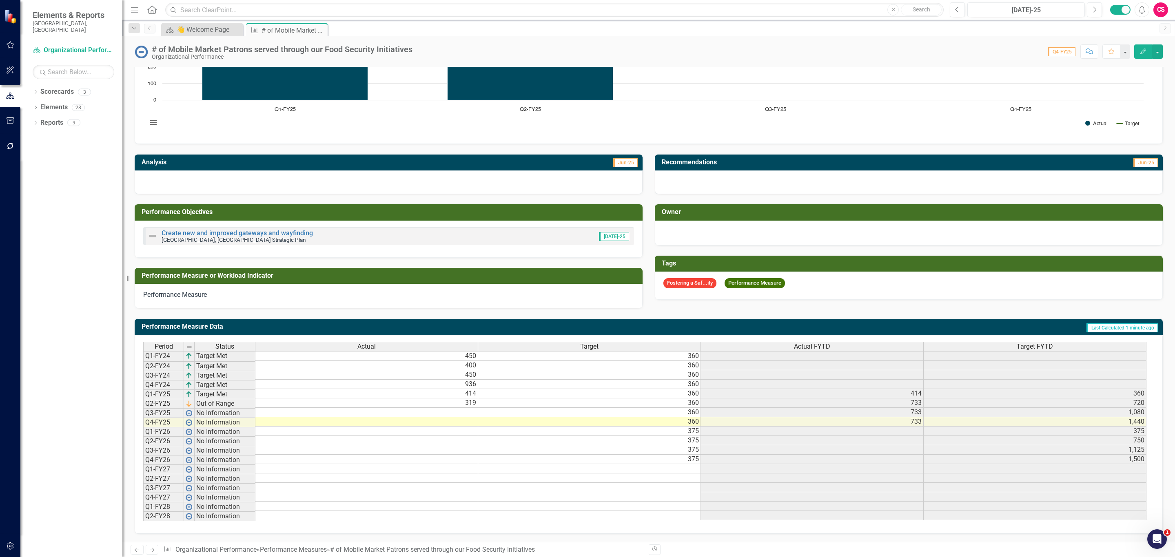
scroll to position [0, 0]
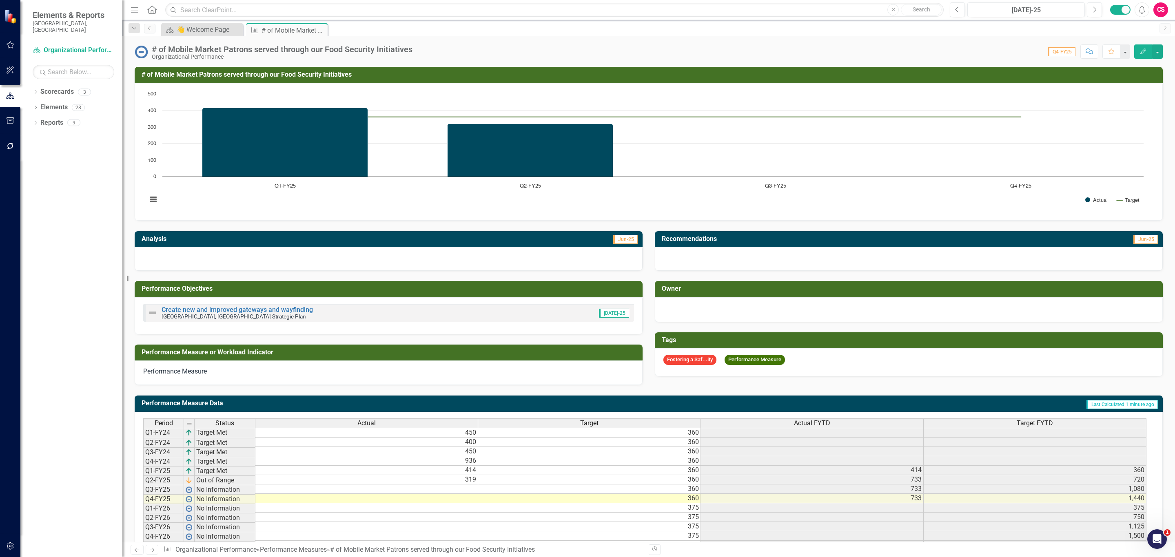
click at [146, 28] on link "Previous" at bounding box center [149, 29] width 11 height 10
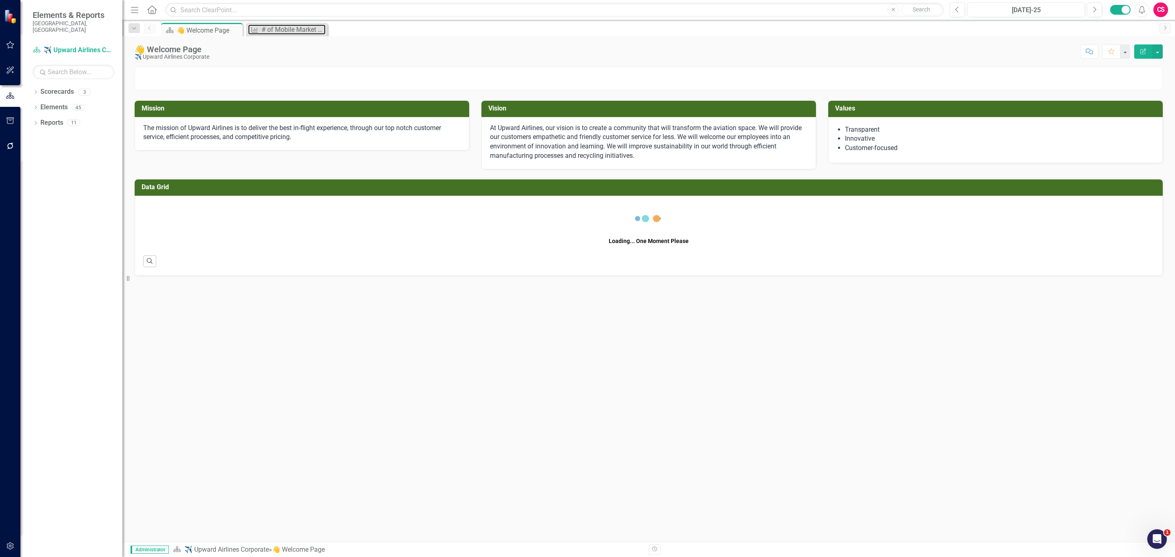
click at [281, 31] on div "# of Mobile Market Patrons served through our Food Security Initiatives" at bounding box center [294, 29] width 64 height 10
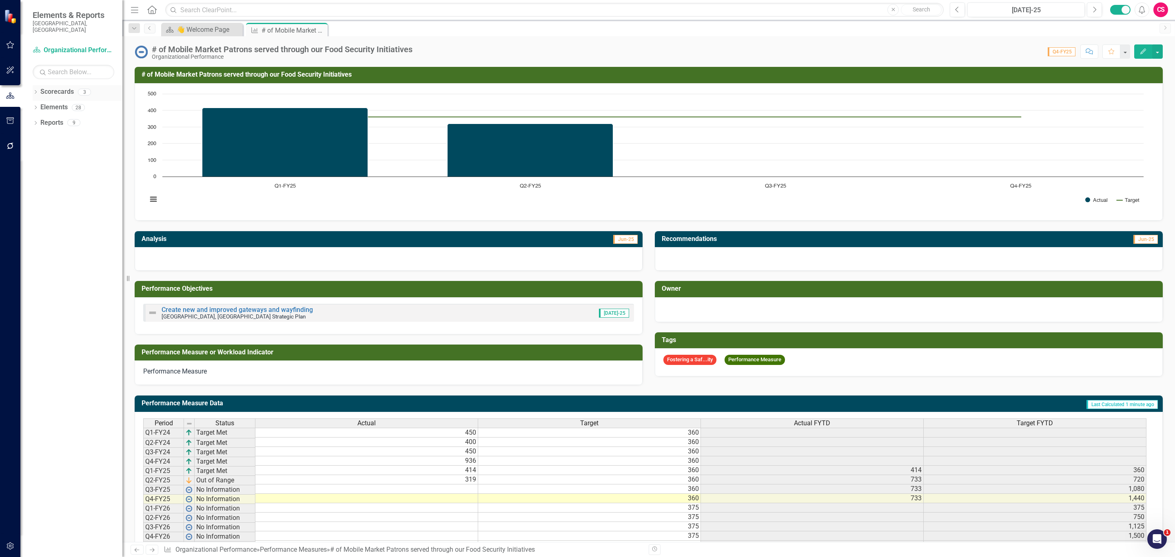
click at [56, 87] on link "Scorecards" at bounding box center [56, 91] width 33 height 9
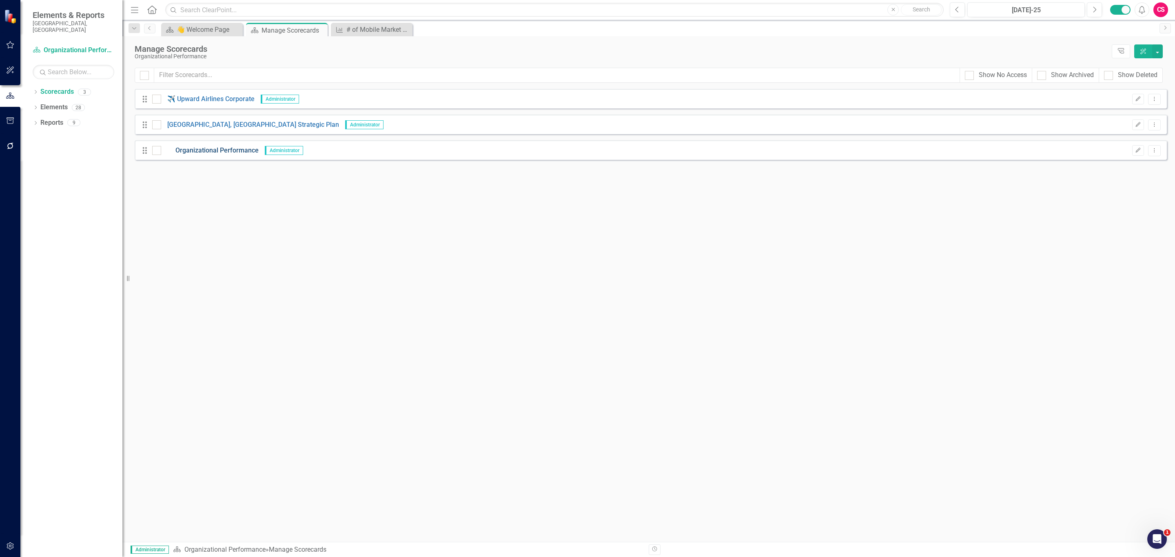
click at [217, 153] on link "Organizational Performance" at bounding box center [210, 150] width 98 height 9
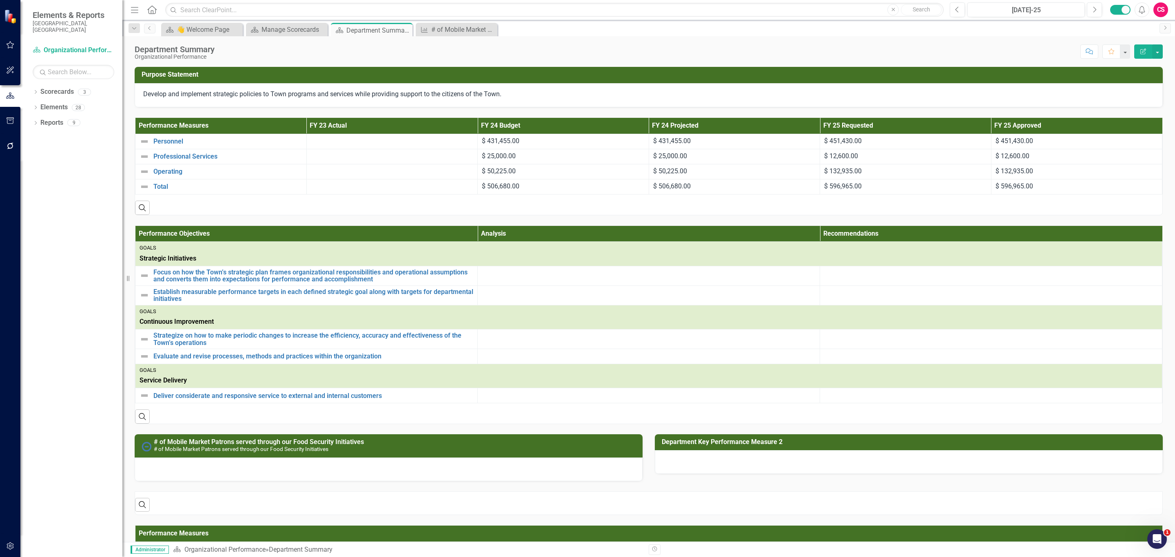
scroll to position [337, 0]
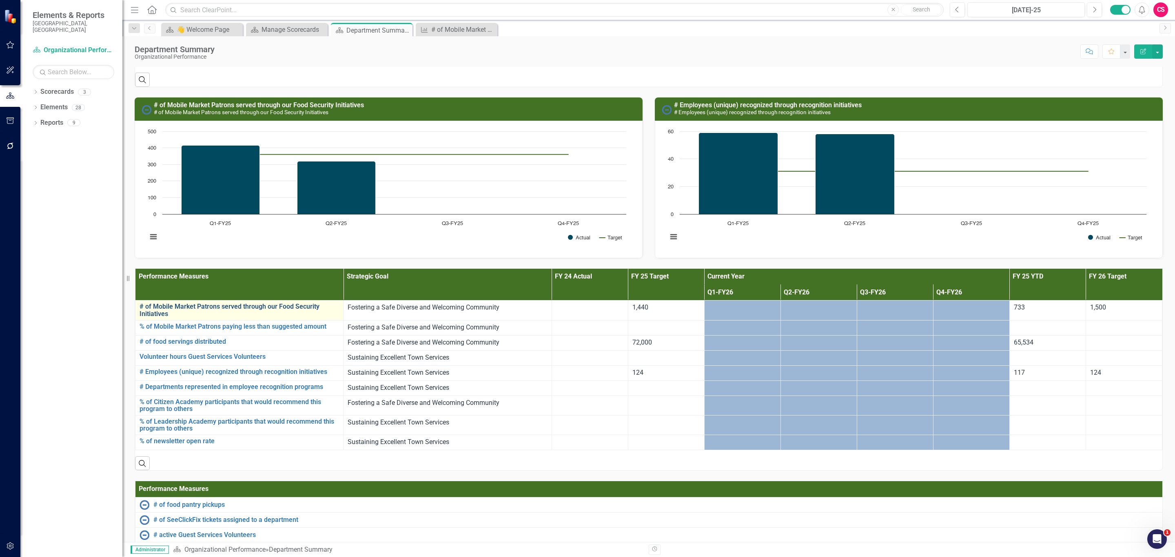
click at [239, 313] on link "# of Mobile Market Patrons served through our Food Security Initiatives" at bounding box center [240, 310] width 200 height 14
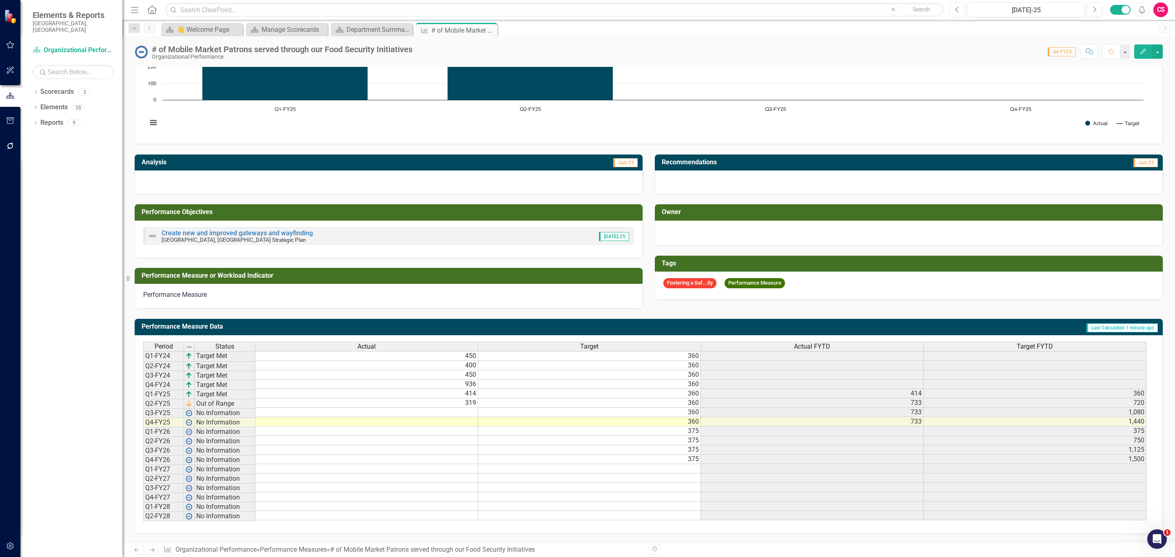
scroll to position [85, 0]
click at [356, 28] on div "Department Summary" at bounding box center [373, 29] width 54 height 10
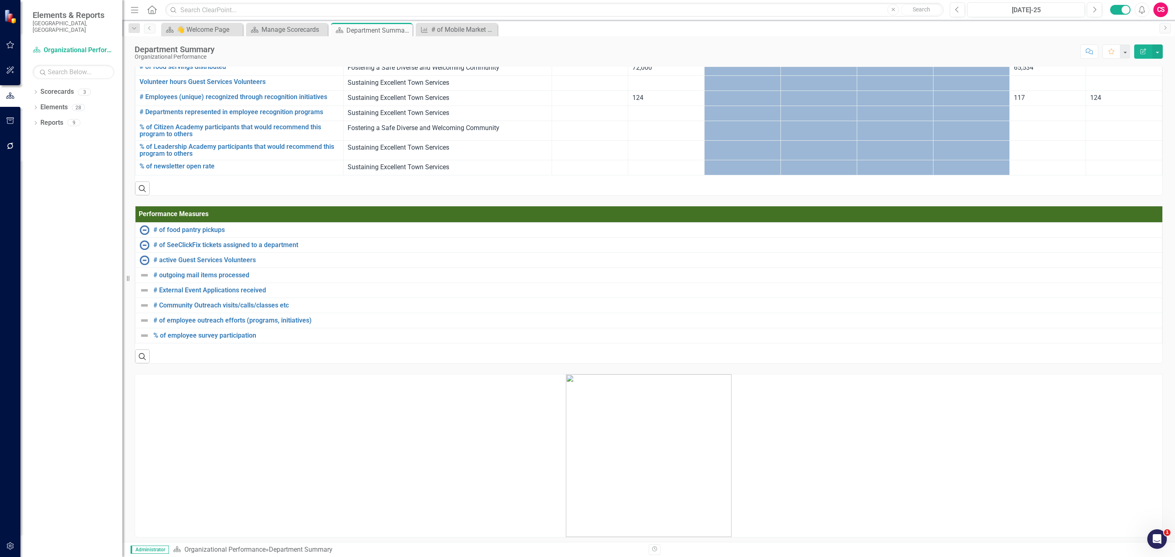
scroll to position [306, 0]
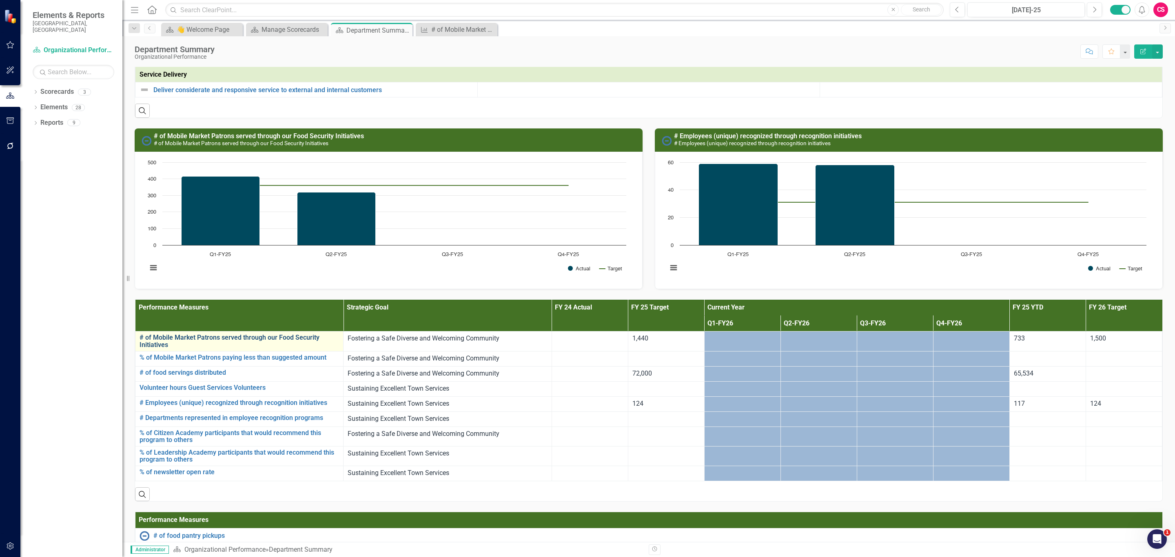
click at [267, 343] on link "# of Mobile Market Patrons served through our Food Security Initiatives" at bounding box center [240, 341] width 200 height 14
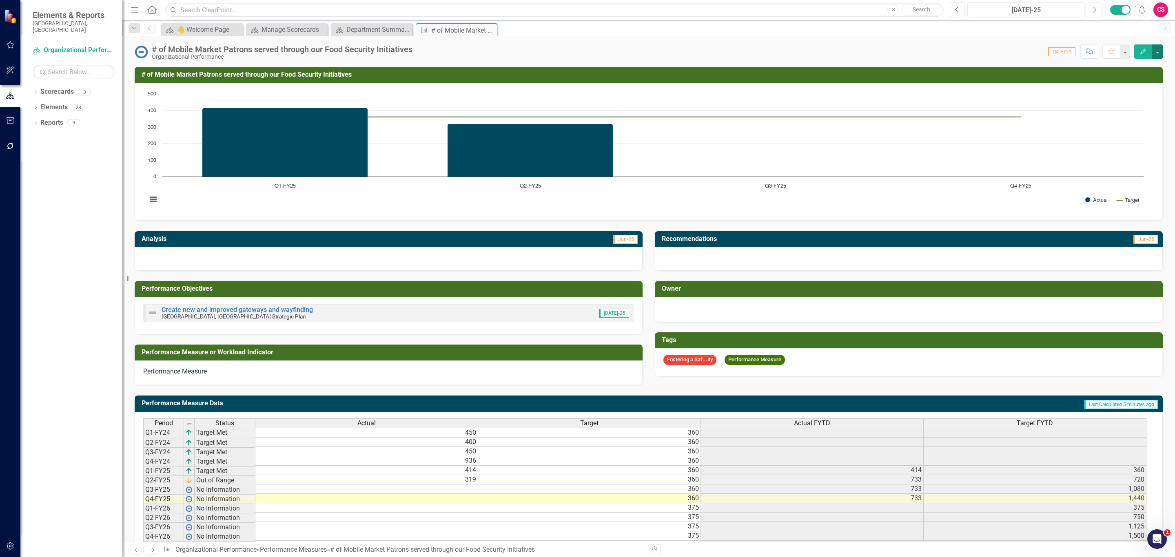
click at [1162, 52] on button "button" at bounding box center [1157, 51] width 11 height 14
click at [1125, 95] on link "Recalculate Performance Measure Recalculate Performance Measure" at bounding box center [1103, 97] width 118 height 15
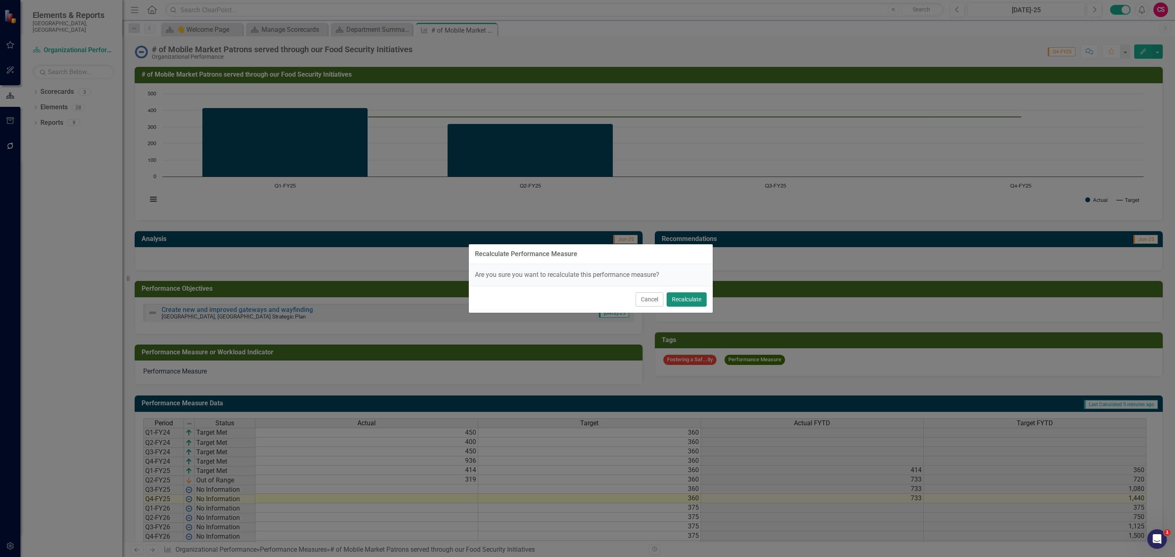
click at [687, 299] on button "Recalculate" at bounding box center [687, 300] width 40 height 14
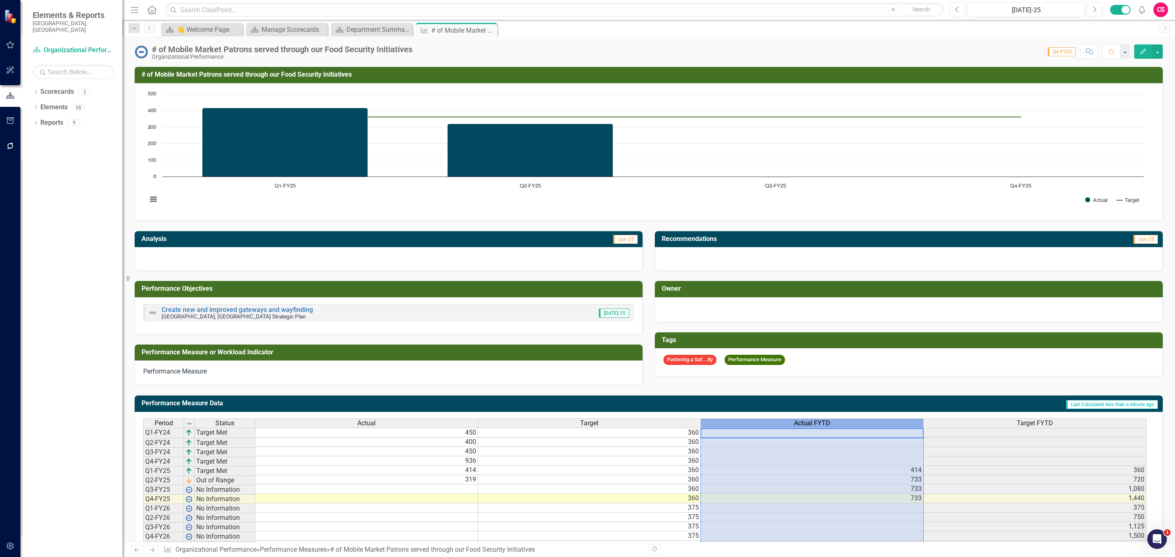
click at [796, 426] on span "Actual FYTD" at bounding box center [812, 423] width 36 height 7
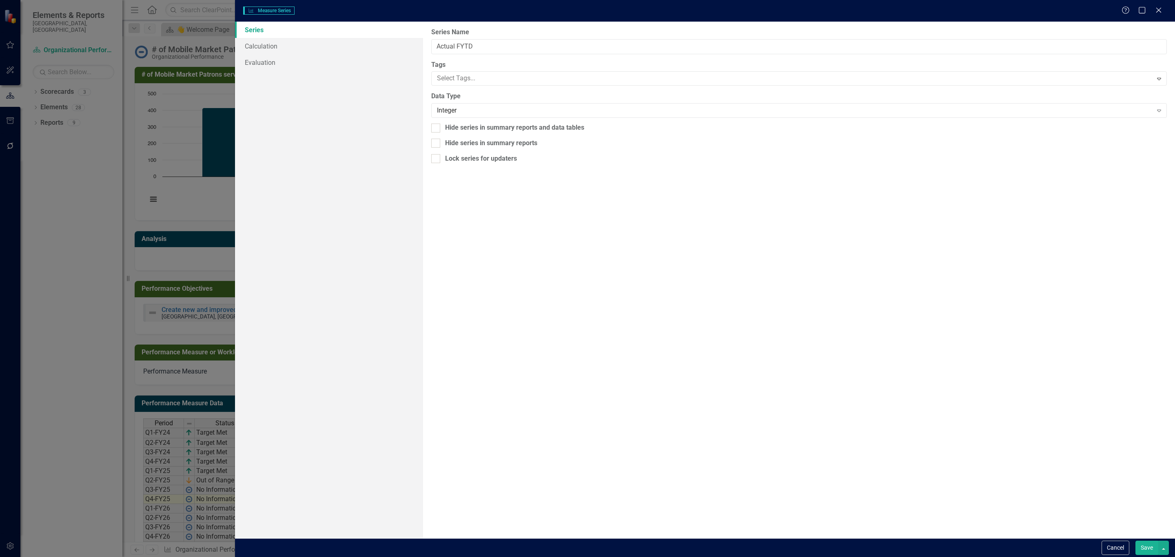
type input "Actual FYTD"
click at [300, 42] on link "Calculation" at bounding box center [329, 46] width 188 height 16
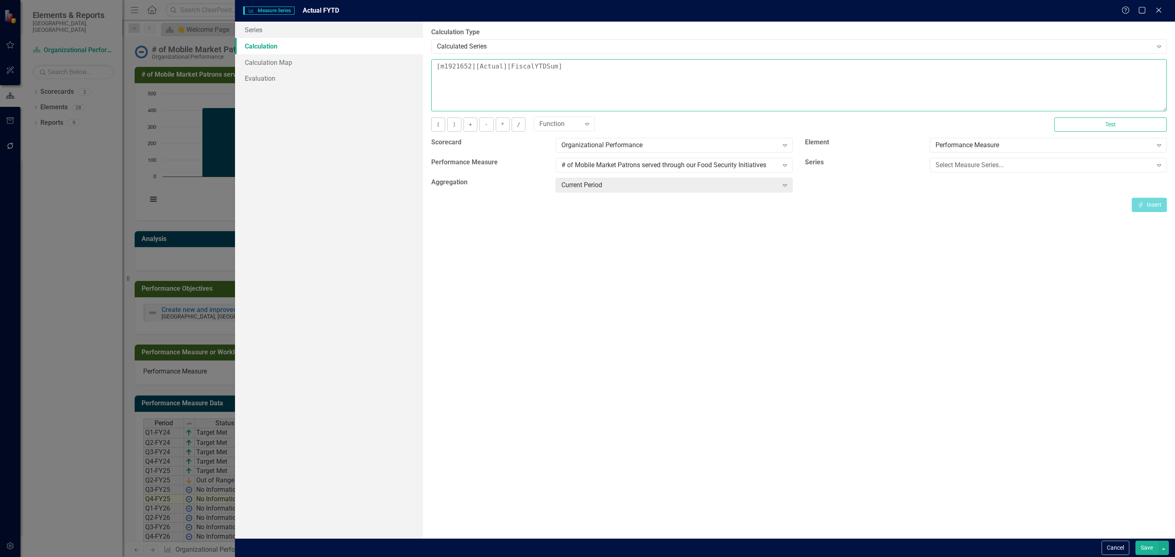
click at [592, 71] on textarea "[m1921652][Actual][FiscalYTDSum]" at bounding box center [799, 85] width 736 height 52
drag, startPoint x: 605, startPoint y: 78, endPoint x: 431, endPoint y: 69, distance: 174.4
click at [431, 69] on textarea "[m1921652][Actual][FiscalYTDSum]" at bounding box center [799, 85] width 736 height 52
click at [659, 245] on div "By default, series in ClearPoint are not calculated. So, if you leave the form …" at bounding box center [799, 280] width 752 height 517
click at [727, 164] on div "# of Mobile Market Patrons served through our Food Security Initiatives" at bounding box center [669, 165] width 217 height 9
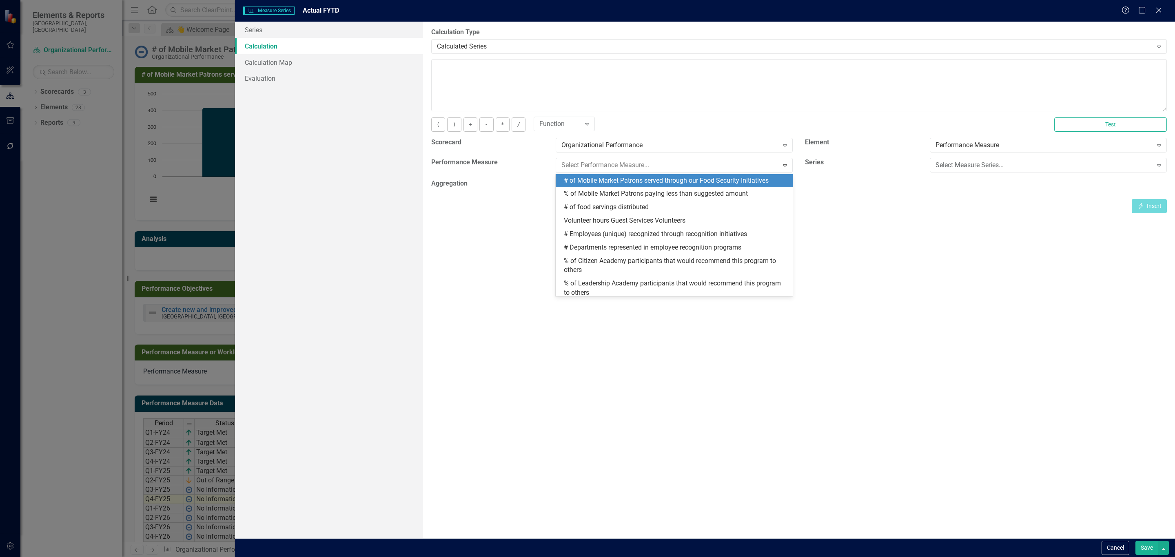
click at [713, 179] on div "# of Mobile Market Patrons served through our Food Security Initiatives" at bounding box center [676, 180] width 224 height 9
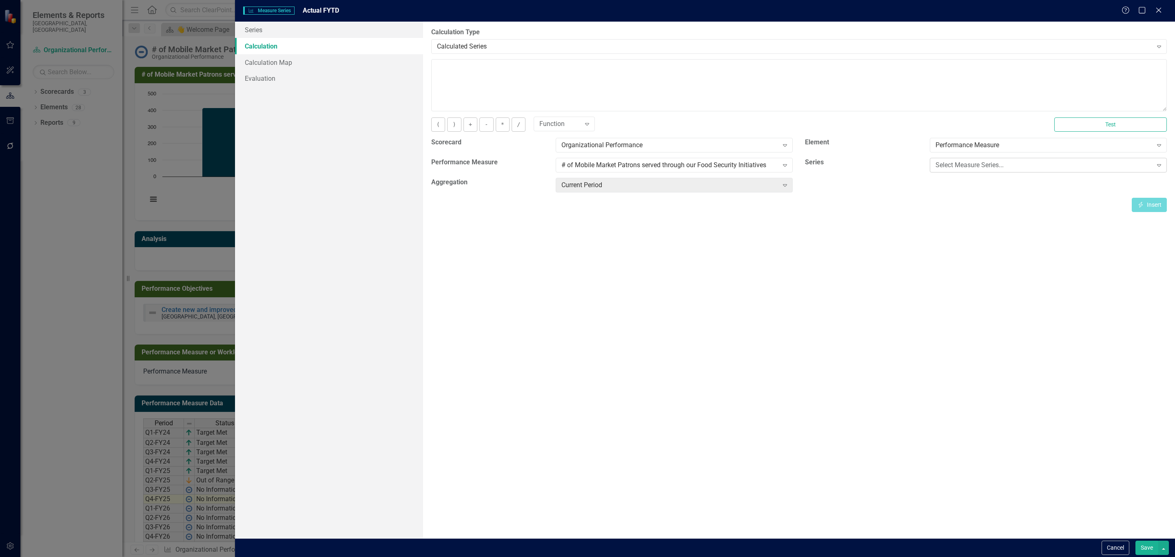
click at [968, 173] on div "Select Measure Series... Expand" at bounding box center [1048, 165] width 237 height 15
click at [968, 179] on div "Actual" at bounding box center [1050, 180] width 224 height 9
click at [714, 181] on div "Current Period" at bounding box center [669, 185] width 217 height 9
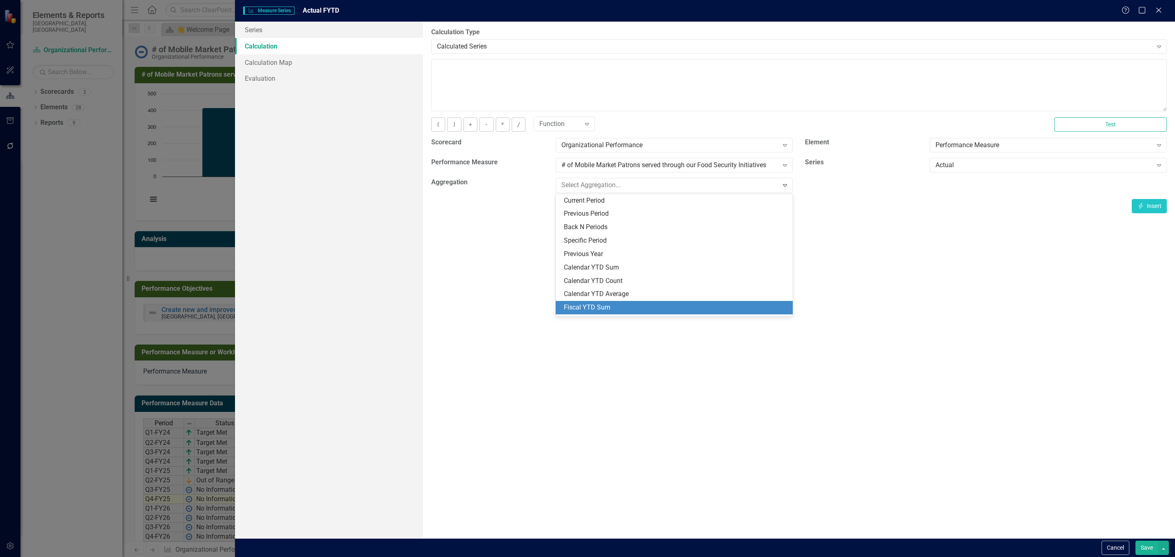
click at [611, 309] on div "Fiscal YTD Sum" at bounding box center [676, 307] width 224 height 9
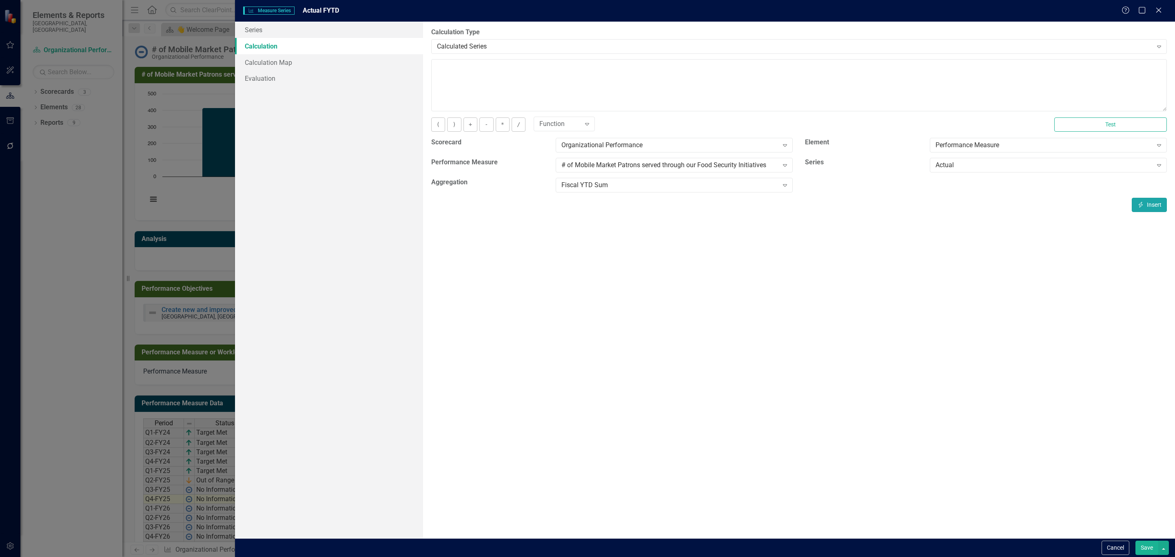
click at [1144, 205] on button "Insert Insert" at bounding box center [1149, 205] width 35 height 14
type textarea "[m1921652][Actual][FiscalYTDSum]"
click at [1143, 546] on button "Save" at bounding box center [1146, 548] width 23 height 14
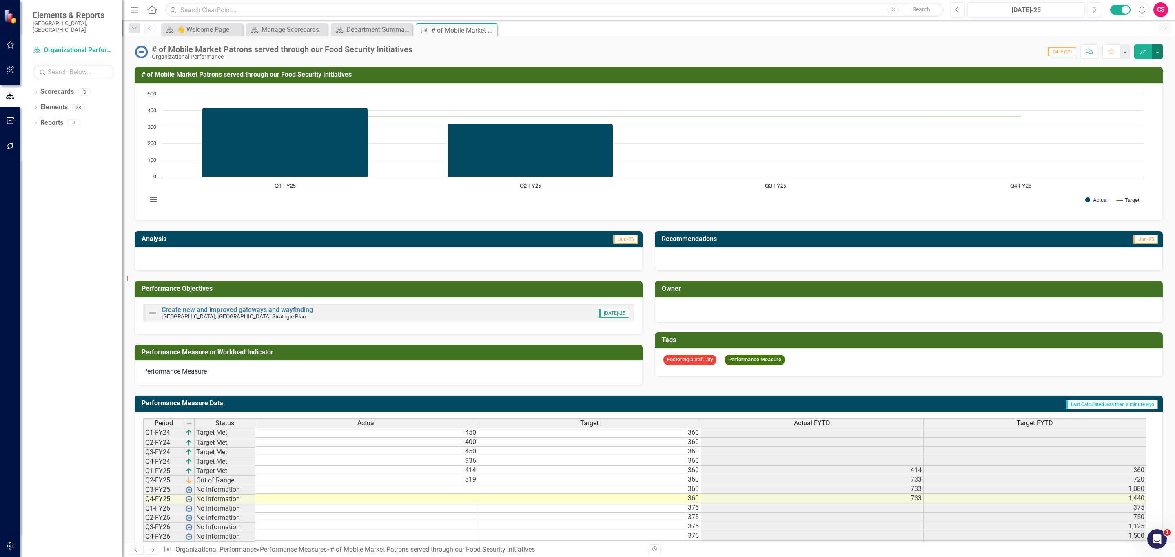
click at [1154, 50] on button "button" at bounding box center [1157, 51] width 11 height 14
click at [1109, 98] on link "Recalculate Performance Measure Recalculate Performance Measure" at bounding box center [1103, 97] width 118 height 15
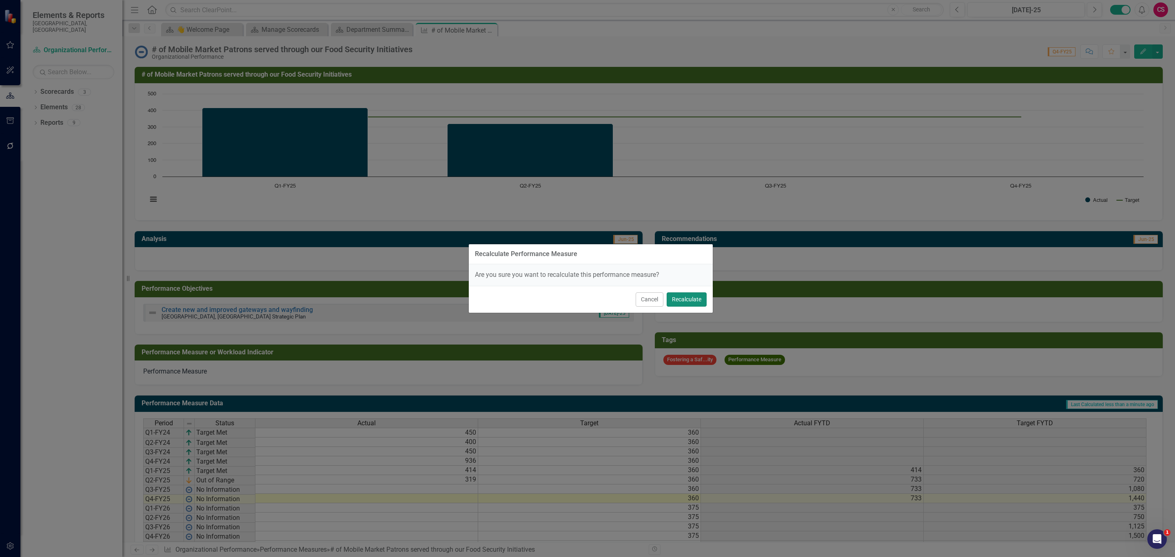
click at [687, 299] on button "Recalculate" at bounding box center [687, 300] width 40 height 14
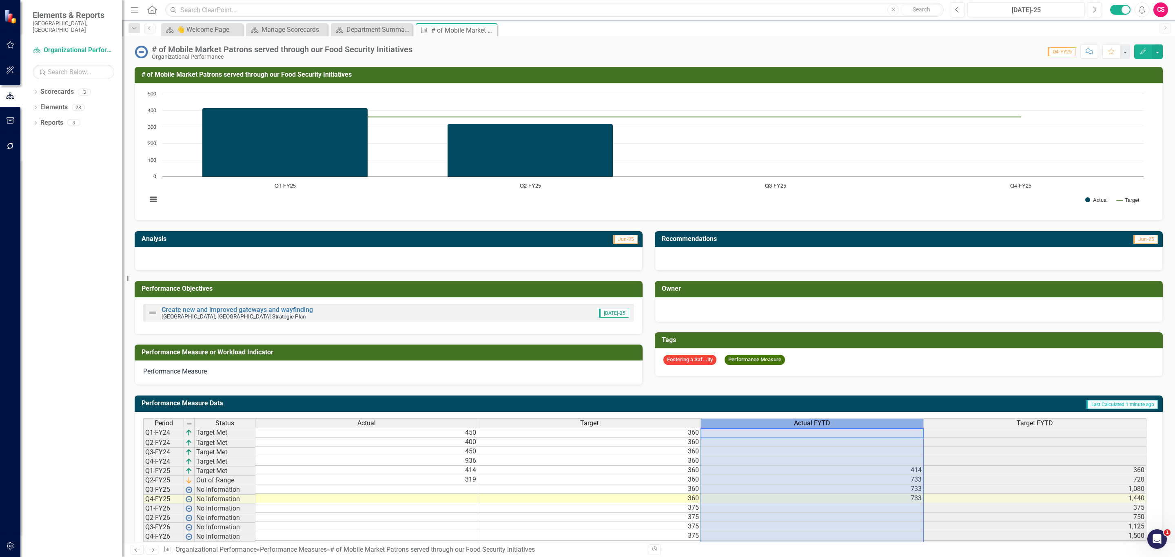
click at [839, 427] on div "Actual FYTD" at bounding box center [812, 423] width 222 height 9
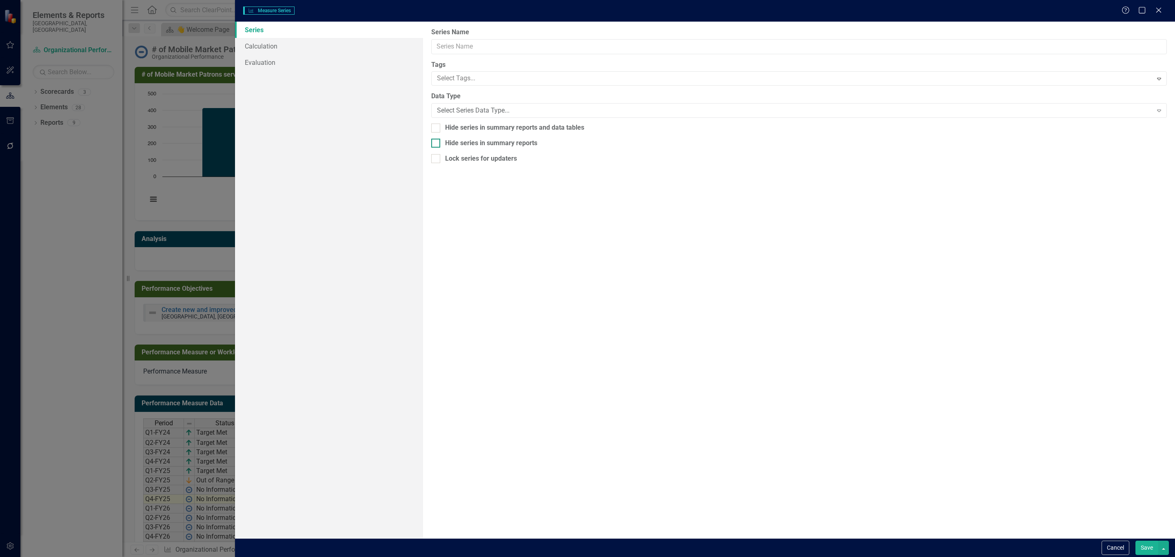
type input "Actual FYTD"
click at [268, 46] on link "Calculation" at bounding box center [329, 46] width 188 height 16
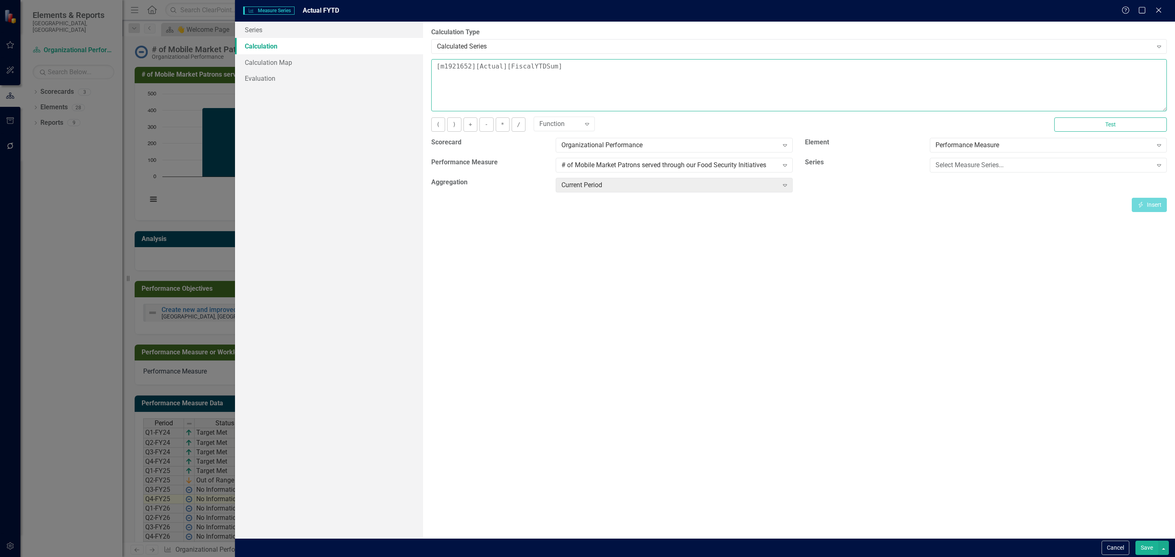
click at [605, 80] on textarea "[m1921652][Actual][FiscalYTDSum]" at bounding box center [799, 85] width 736 height 52
click at [1144, 545] on button "Save" at bounding box center [1146, 548] width 23 height 14
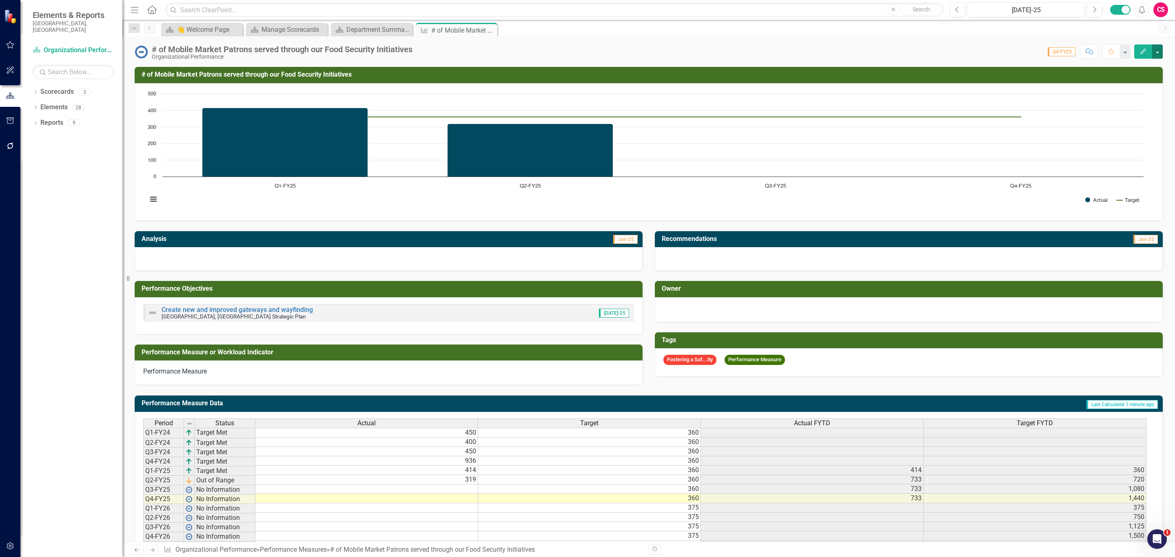
click at [1160, 54] on button "button" at bounding box center [1157, 51] width 11 height 14
click at [1132, 100] on link "Recalculate Performance Measure Recalculate Performance Measure" at bounding box center [1103, 97] width 118 height 15
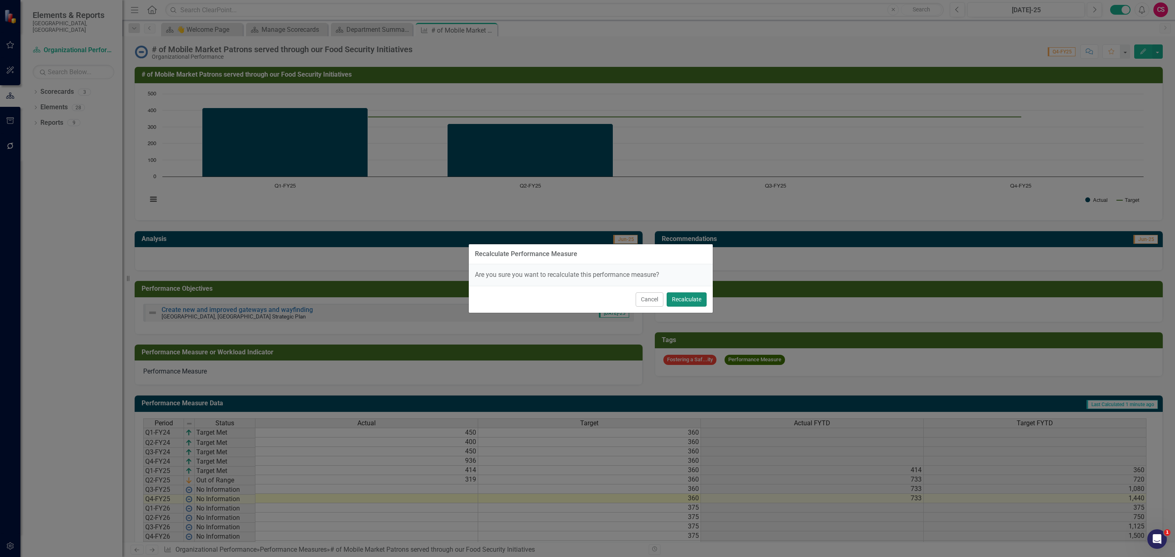
click at [684, 305] on button "Recalculate" at bounding box center [687, 300] width 40 height 14
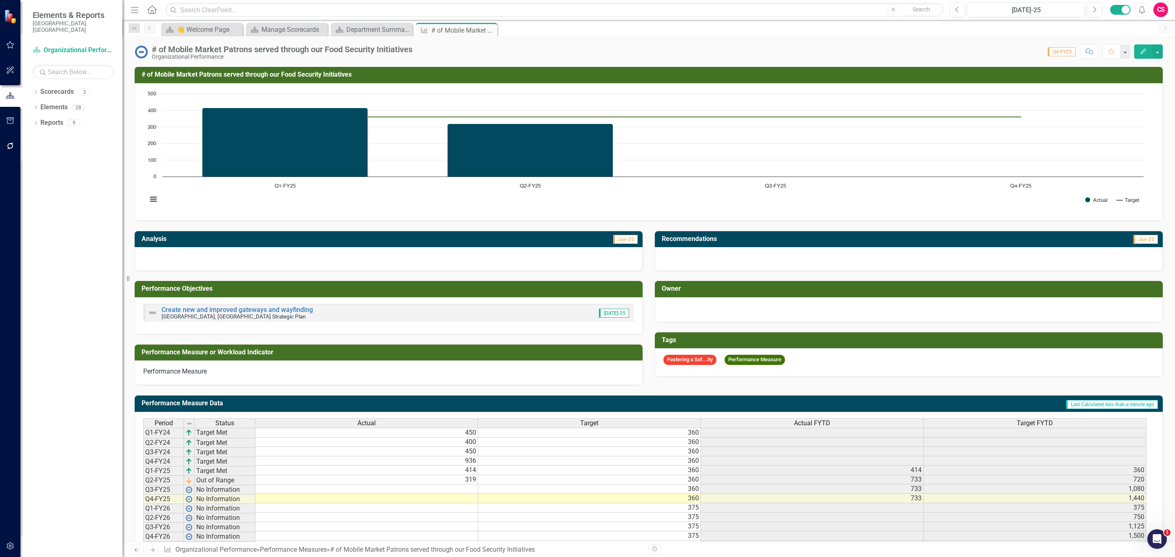
click at [9, 545] on icon "button" at bounding box center [10, 546] width 9 height 7
click at [63, 140] on link "Fiscal Years" at bounding box center [74, 144] width 82 height 9
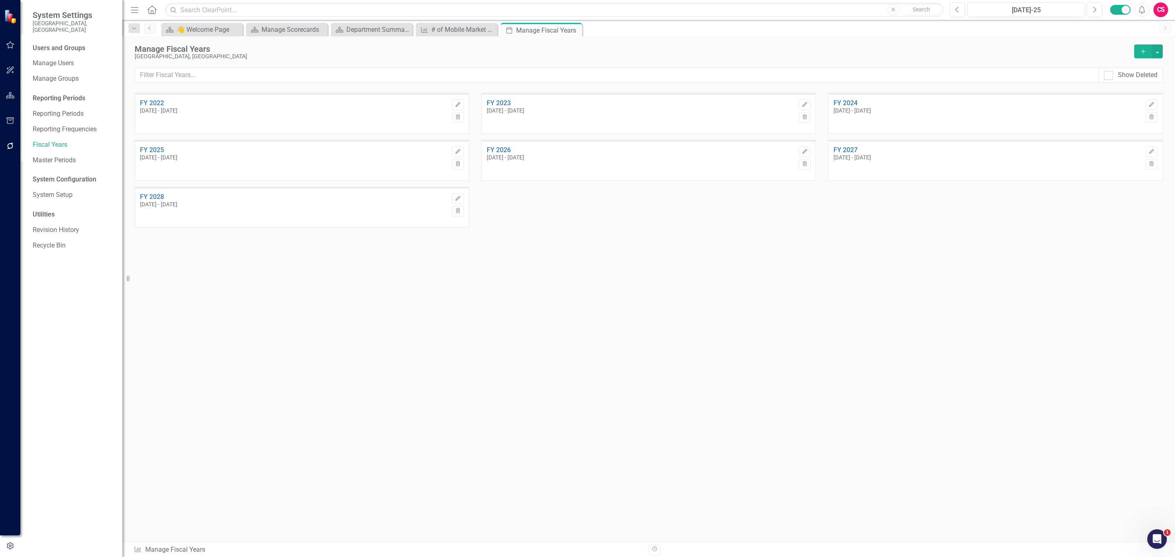
click at [455, 20] on div "Dropdown Search Scorecard 👋 Welcome Page Close Scorecard Manage Scorecards Clos…" at bounding box center [648, 28] width 1053 height 16
click at [450, 27] on div "# of Mobile Market Patrons served through our Food Security Initiatives" at bounding box center [458, 29] width 54 height 10
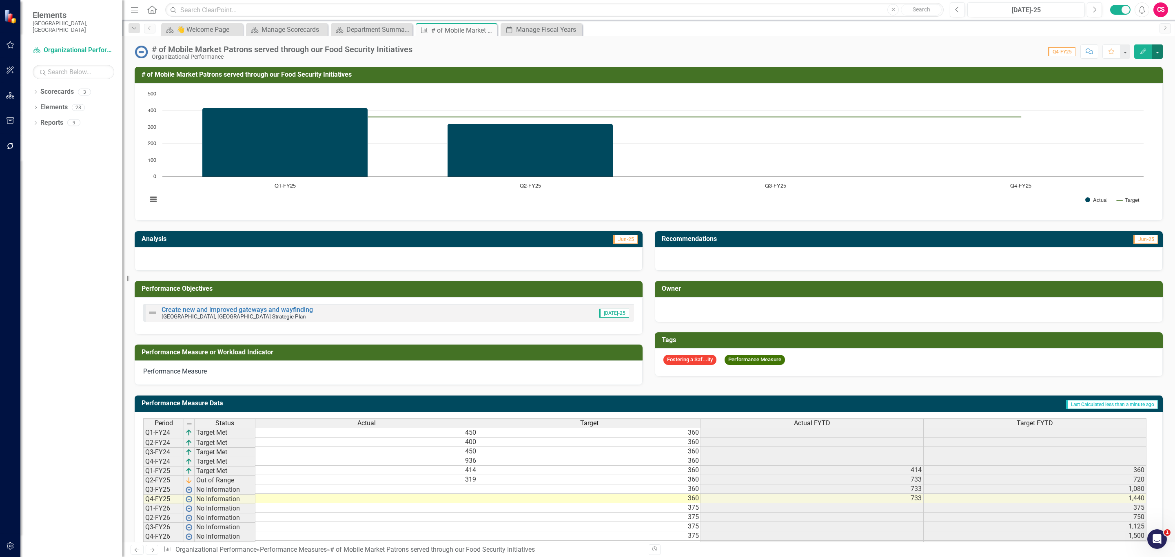
click at [1155, 51] on button "button" at bounding box center [1157, 51] width 11 height 14
click at [1115, 97] on link "Recalculate Performance Measure Recalculate Performance Measure" at bounding box center [1103, 97] width 118 height 15
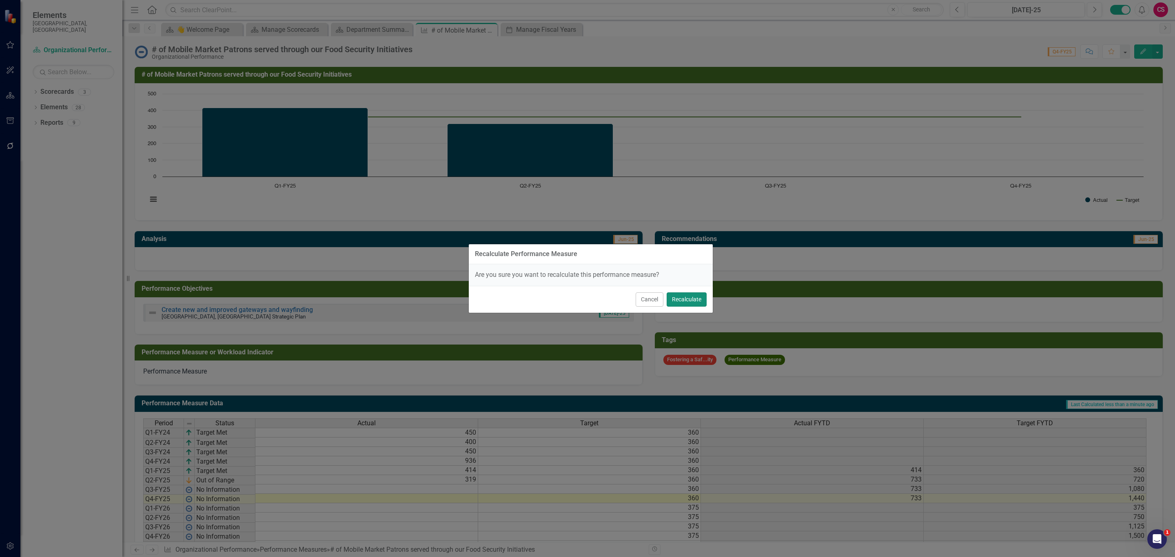
click at [677, 294] on button "Recalculate" at bounding box center [687, 300] width 40 height 14
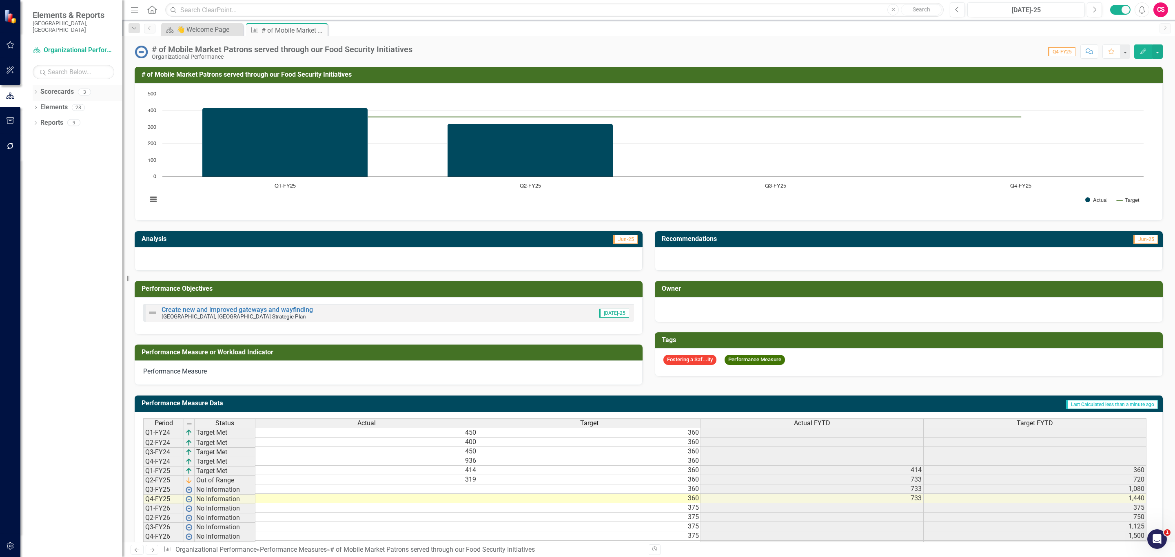
click at [34, 91] on icon "Dropdown" at bounding box center [36, 93] width 6 height 4
drag, startPoint x: 38, startPoint y: 118, endPoint x: 61, endPoint y: 119, distance: 23.3
click at [38, 120] on icon "Dropdown" at bounding box center [40, 122] width 6 height 5
click at [65, 134] on link "Organizational Performance" at bounding box center [87, 138] width 69 height 9
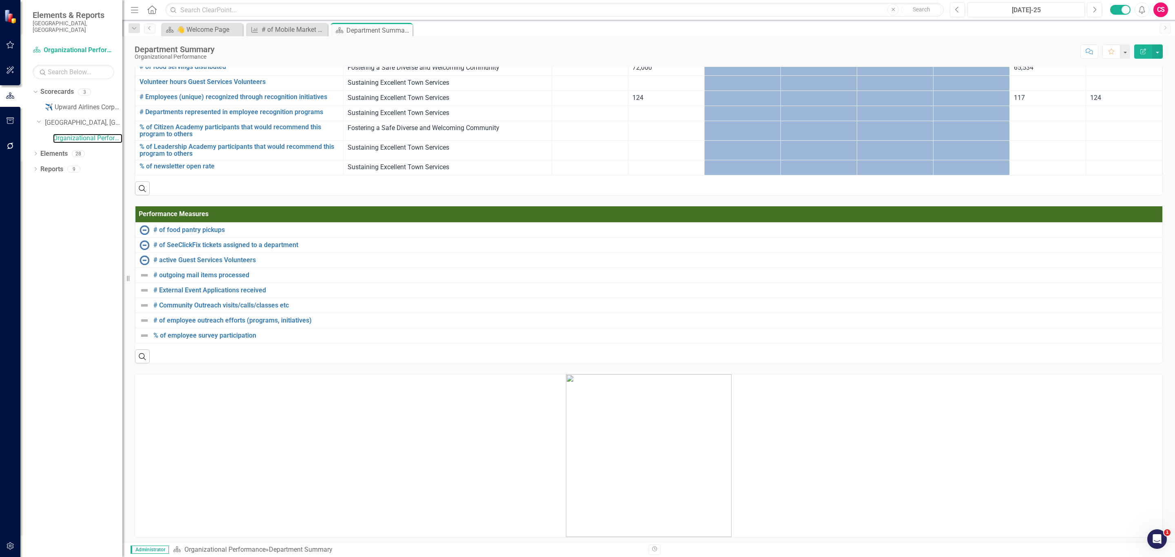
scroll to position [306, 0]
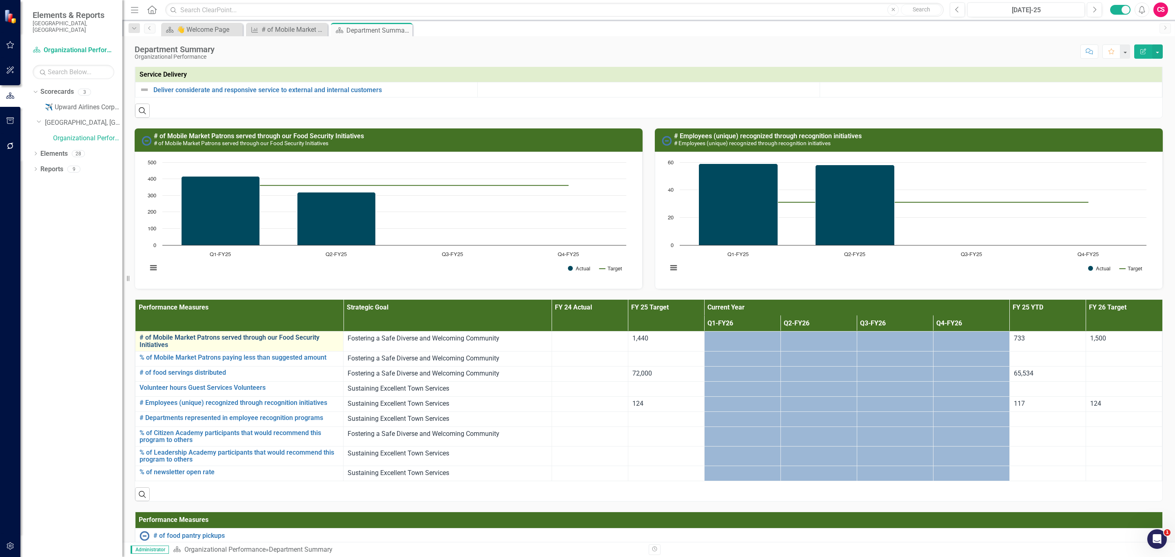
click at [246, 341] on link "# of Mobile Market Patrons served through our Food Security Initiatives" at bounding box center [240, 341] width 200 height 14
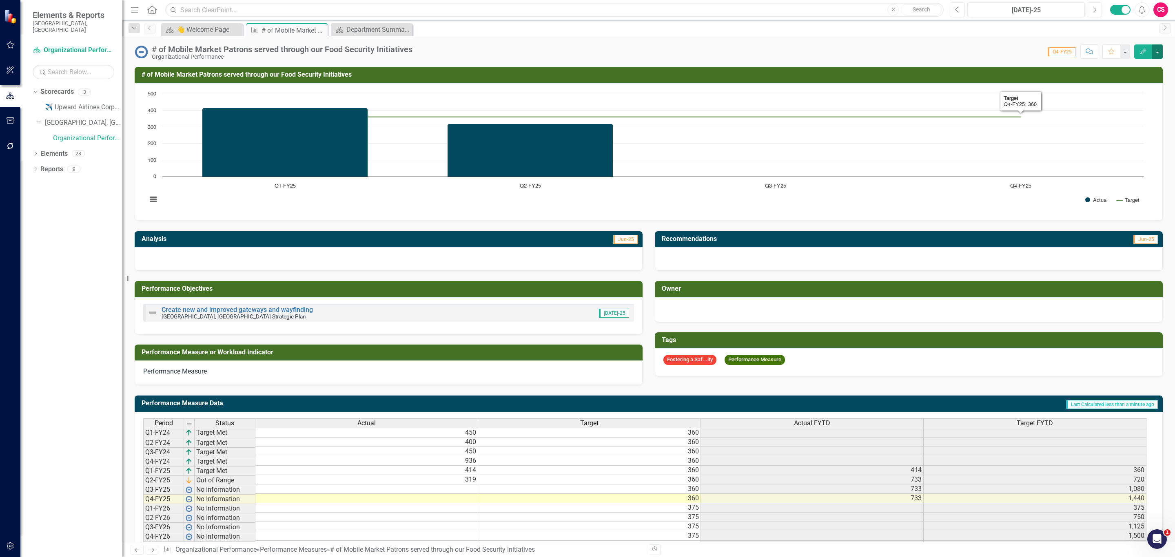
click at [1157, 54] on button "button" at bounding box center [1157, 51] width 11 height 14
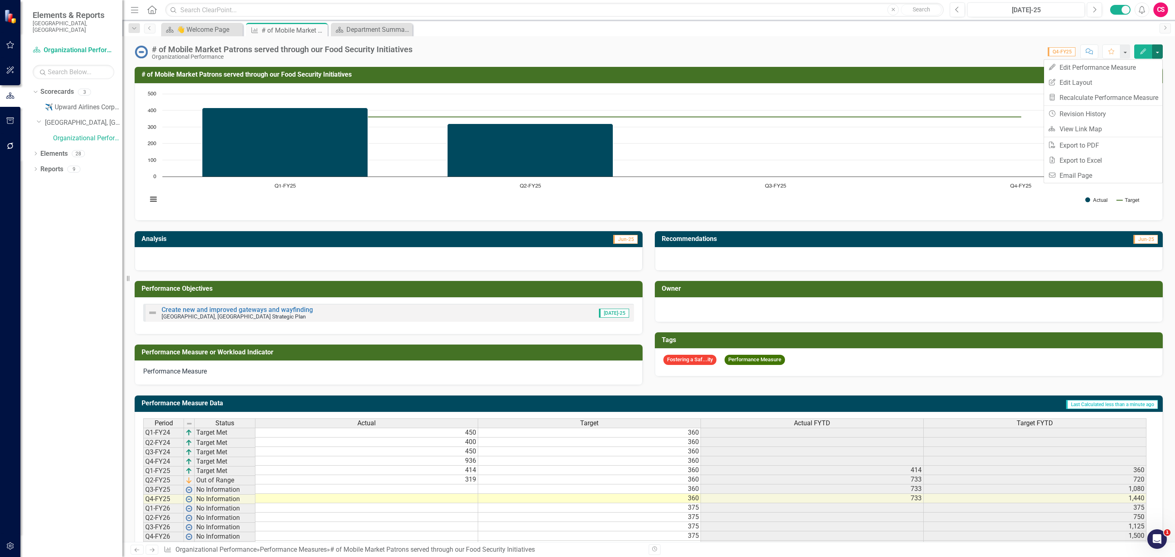
click at [862, 423] on div "Actual FYTD" at bounding box center [812, 423] width 222 height 9
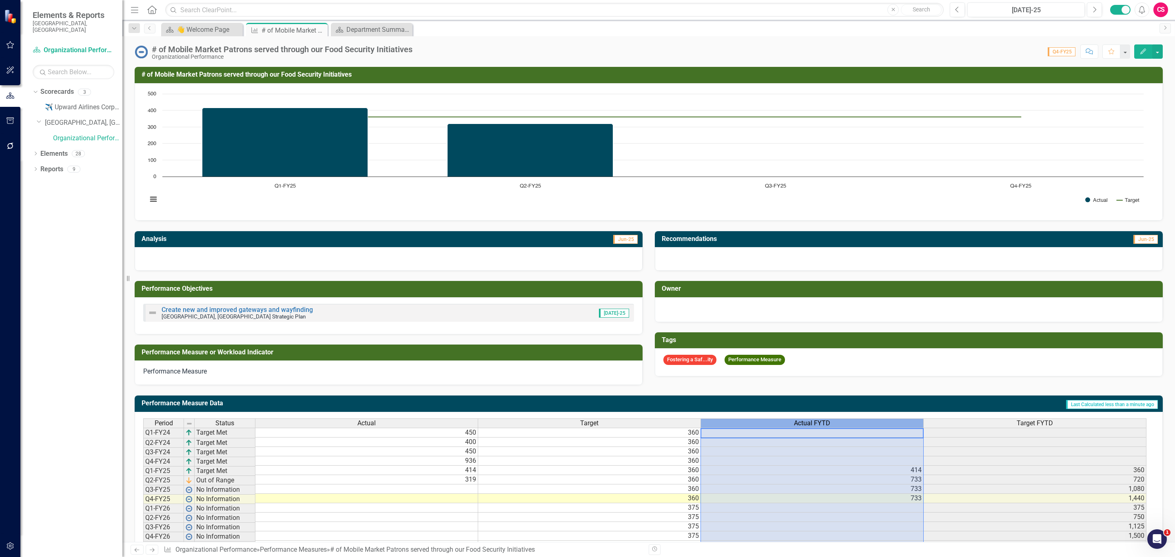
click at [862, 423] on div "Actual FYTD" at bounding box center [812, 423] width 222 height 9
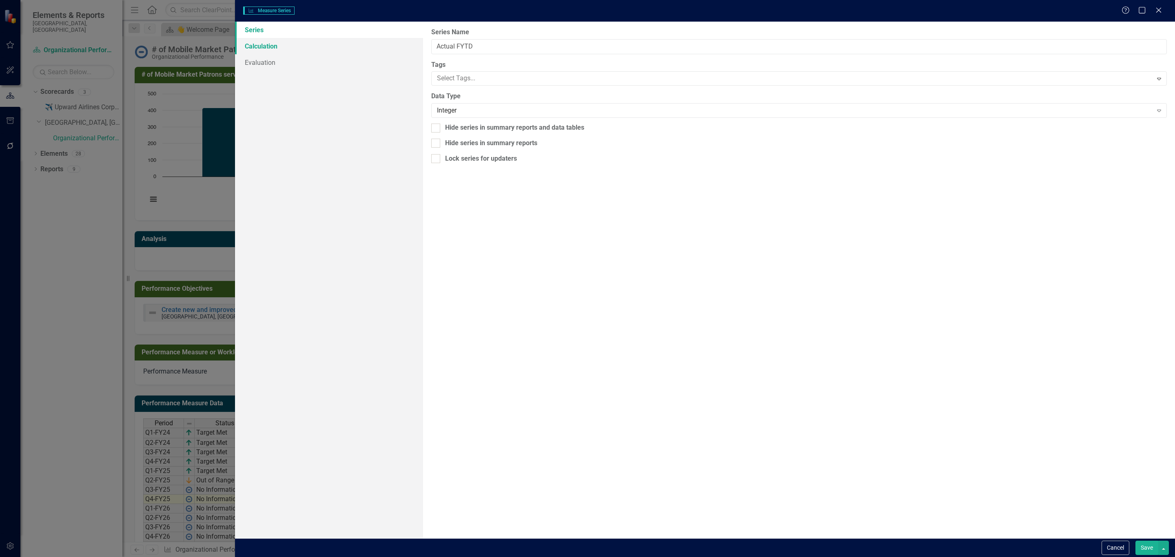
click at [251, 42] on link "Calculation" at bounding box center [329, 46] width 188 height 16
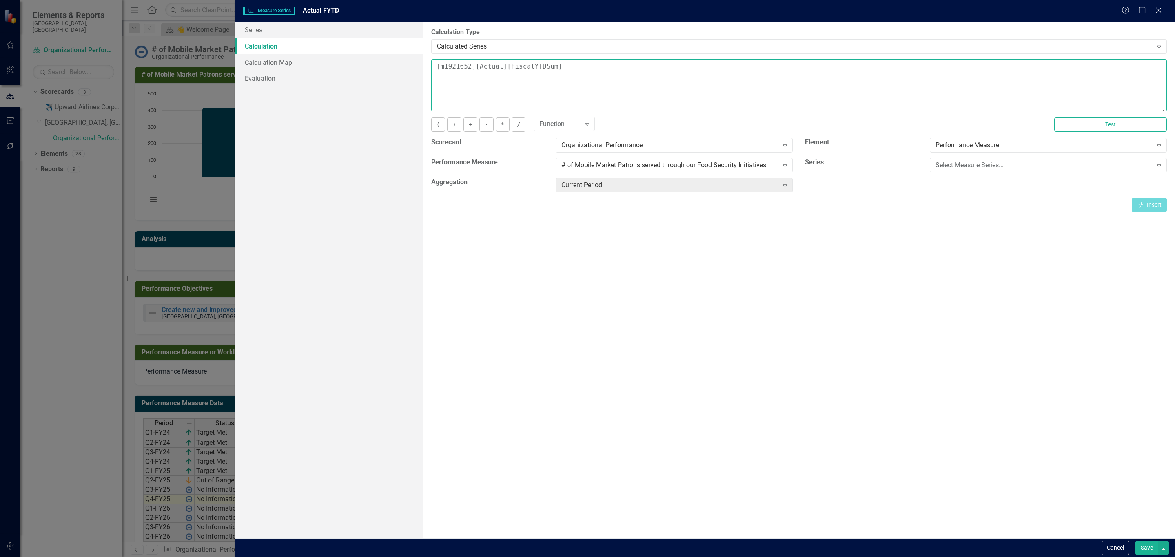
drag, startPoint x: 574, startPoint y: 75, endPoint x: 437, endPoint y: 73, distance: 137.1
click at [437, 73] on textarea "[m1921652][Actual][FiscalYTDSum]" at bounding box center [799, 85] width 736 height 52
click at [999, 162] on div "Select Measure Series..." at bounding box center [1044, 165] width 217 height 9
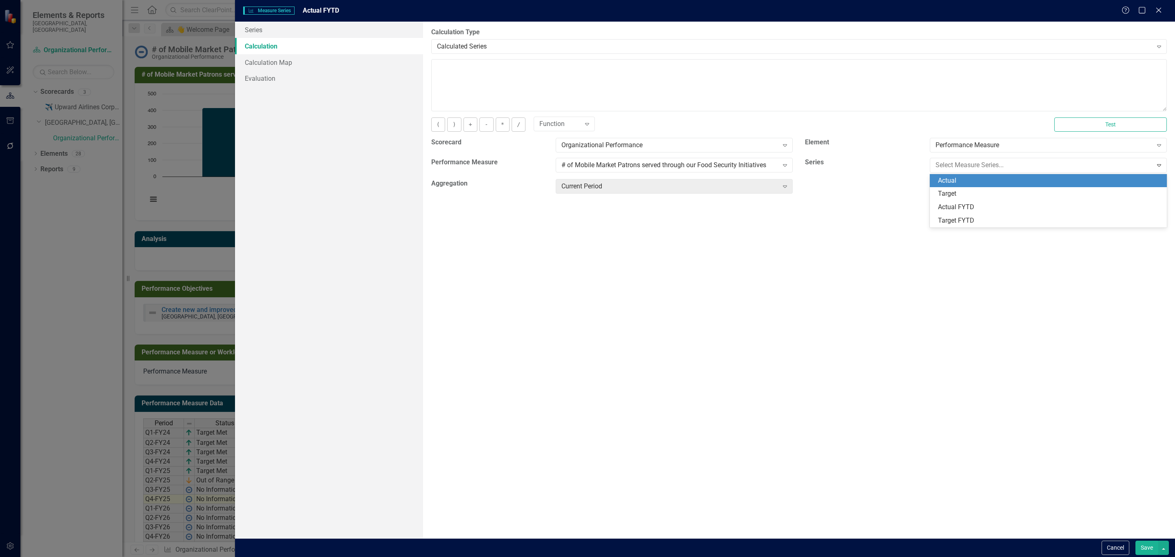
click at [969, 180] on div "Actual" at bounding box center [1050, 180] width 224 height 9
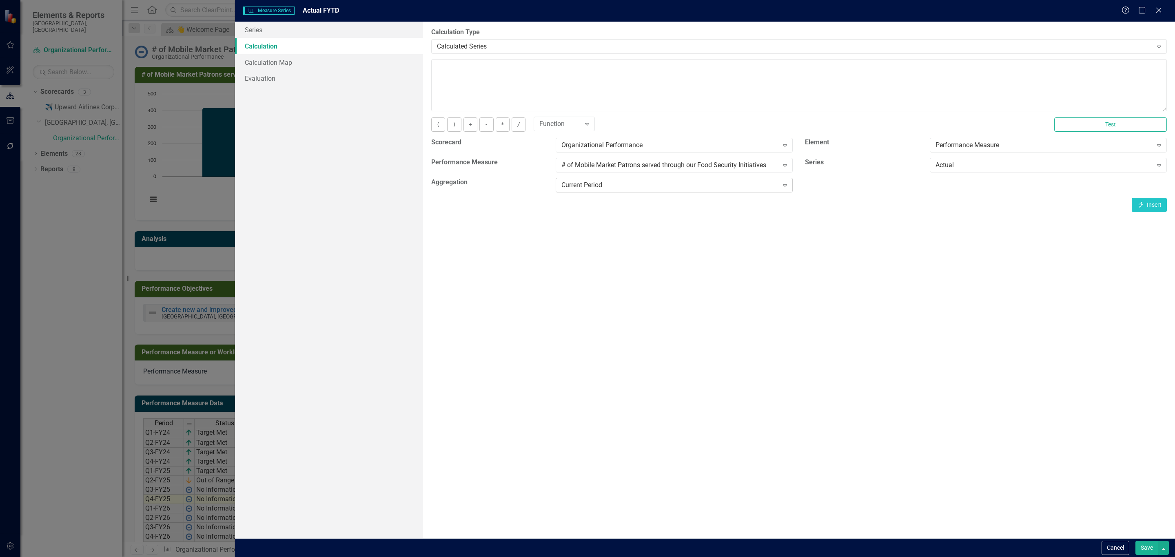
click at [761, 188] on div "Current Period" at bounding box center [669, 185] width 217 height 9
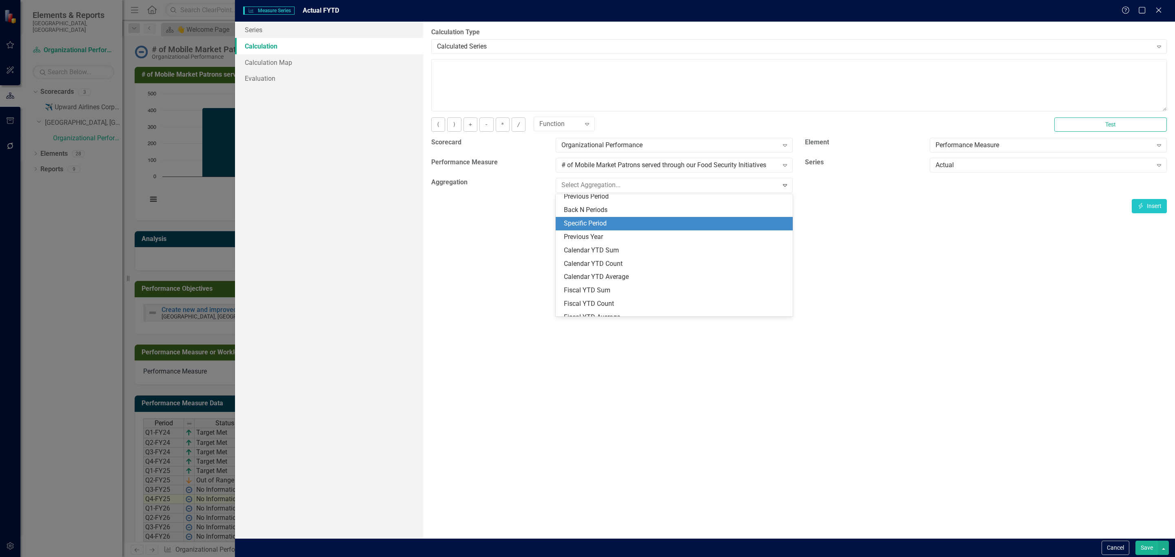
scroll to position [12, 0]
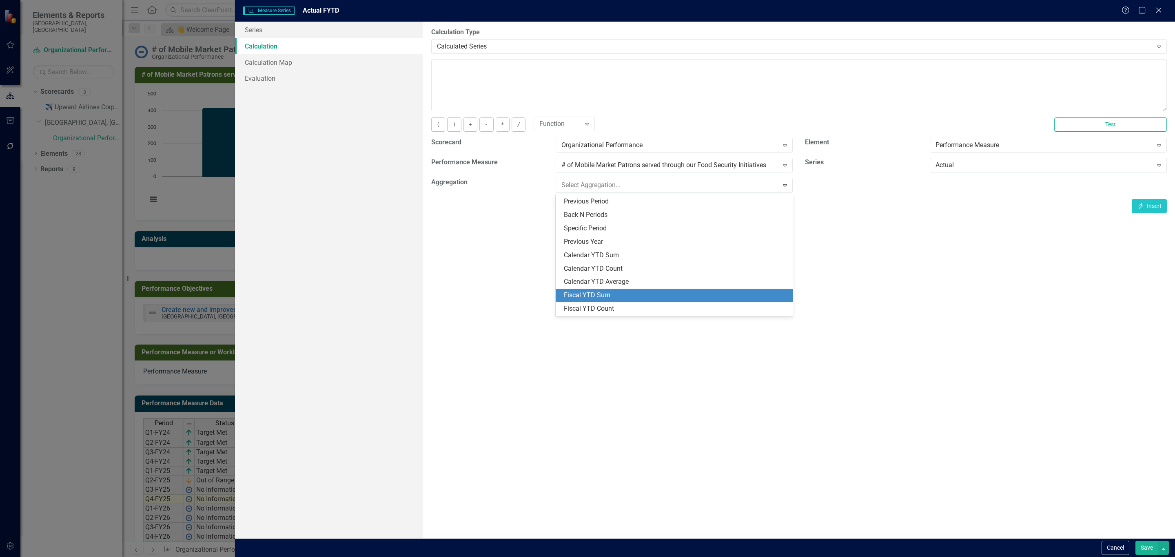
click at [605, 293] on div "Fiscal YTD Sum" at bounding box center [676, 295] width 224 height 9
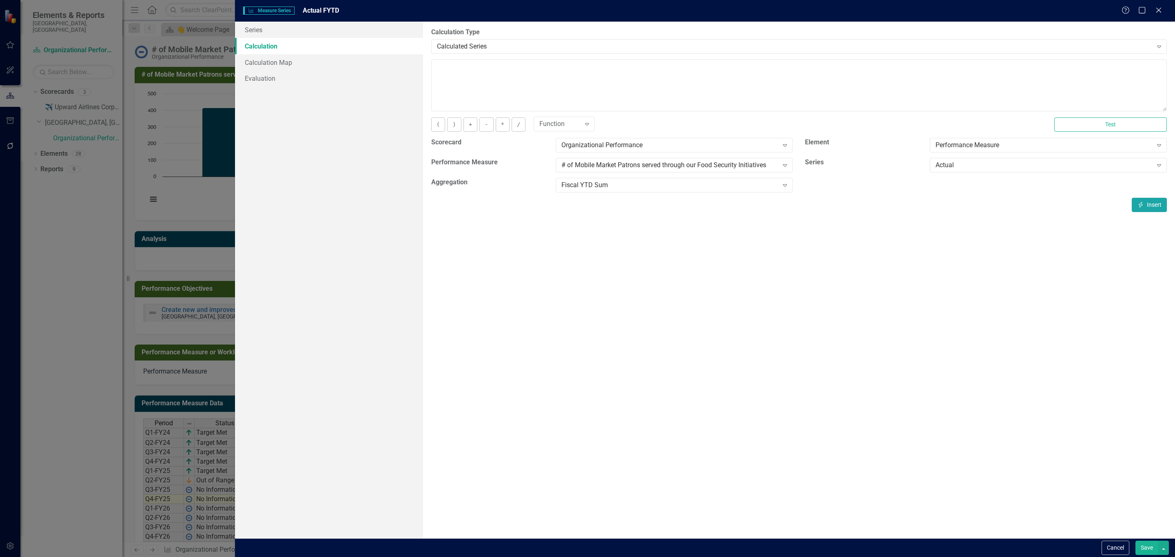
click at [1144, 206] on button "Insert Insert" at bounding box center [1149, 205] width 35 height 14
paste textarea "[m1921652][Actual][FiscalYTDSum]"
drag, startPoint x: 681, startPoint y: 69, endPoint x: 554, endPoint y: 69, distance: 127.3
click at [554, 69] on textarea "[m1921652][Actual][FiscalYTDSum] [m1921652][Actual][FiscalYTDSum]" at bounding box center [799, 85] width 736 height 52
type textarea "[m1921652][Actual][FiscalYTDSum]"
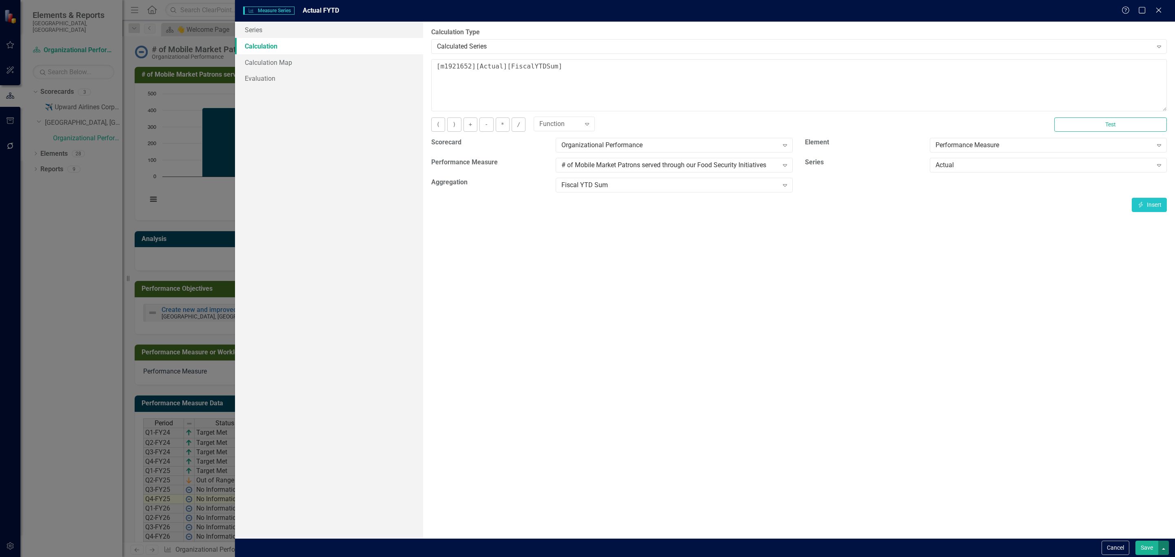
click at [1160, 548] on button "button" at bounding box center [1163, 548] width 11 height 14
click at [1146, 520] on link "Save and Close" at bounding box center [1136, 518] width 64 height 15
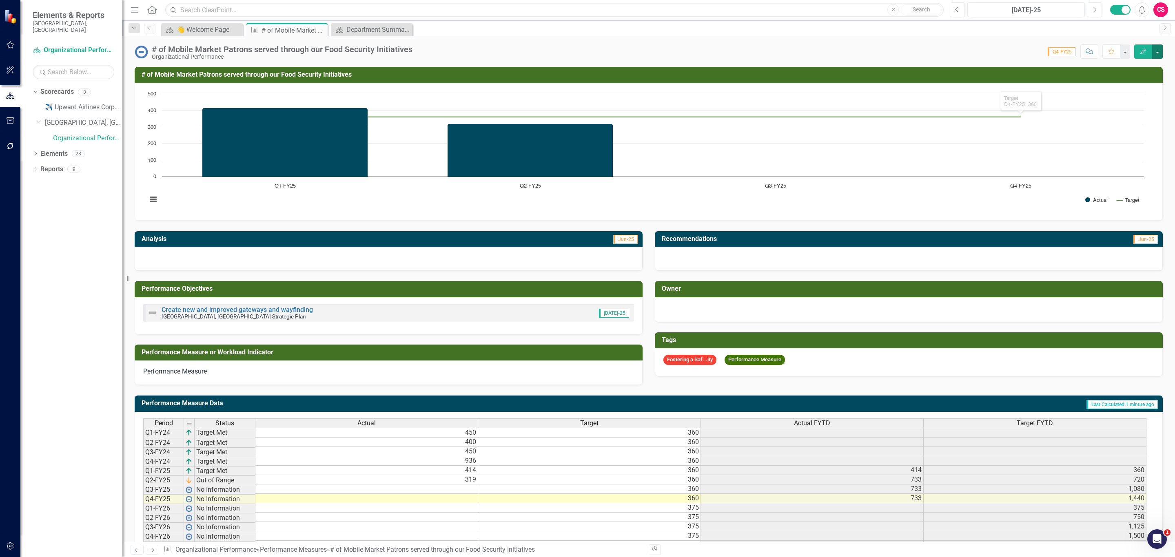
click at [1157, 53] on button "button" at bounding box center [1157, 51] width 11 height 14
click at [1075, 100] on link "Recalculate Performance Measure Recalculate Performance Measure" at bounding box center [1103, 97] width 118 height 15
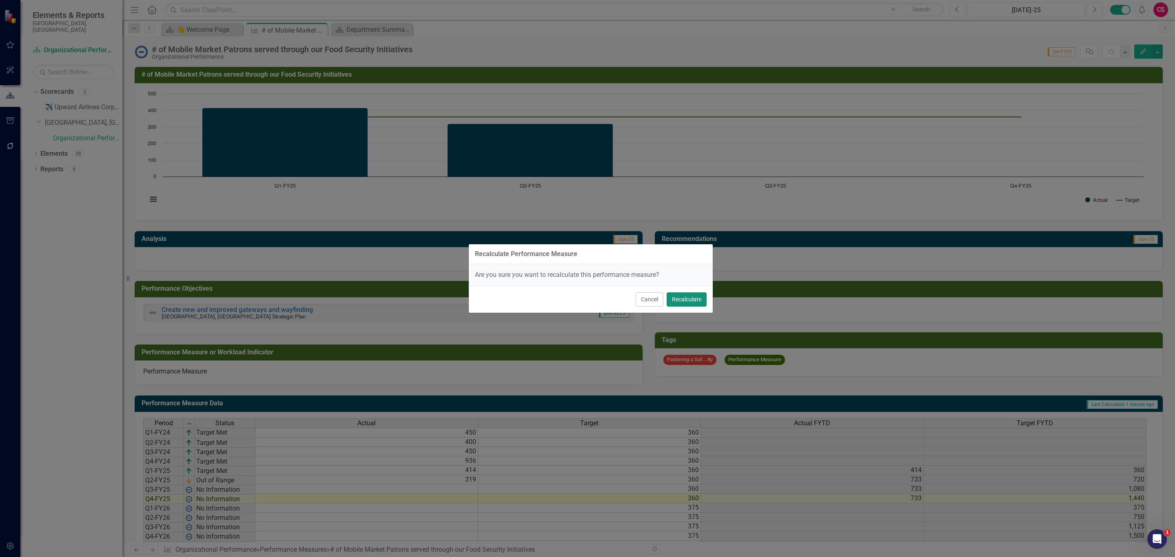
click at [683, 304] on button "Recalculate" at bounding box center [687, 300] width 40 height 14
